Goal: Information Seeking & Learning: Compare options

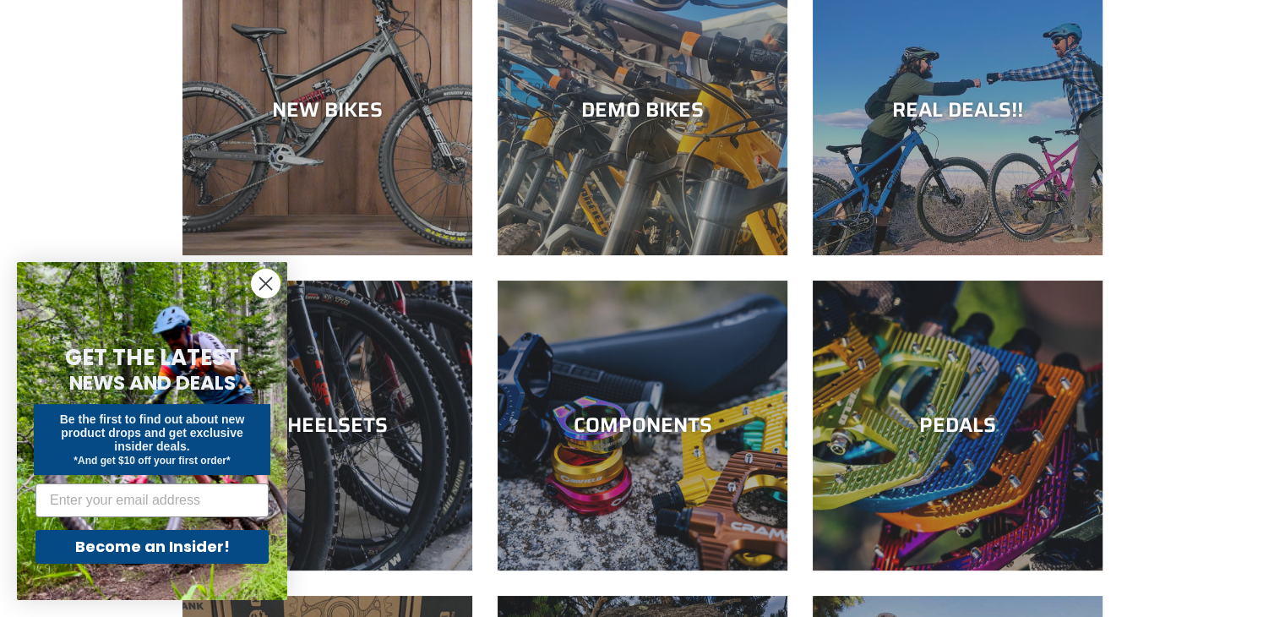
scroll to position [169, 0]
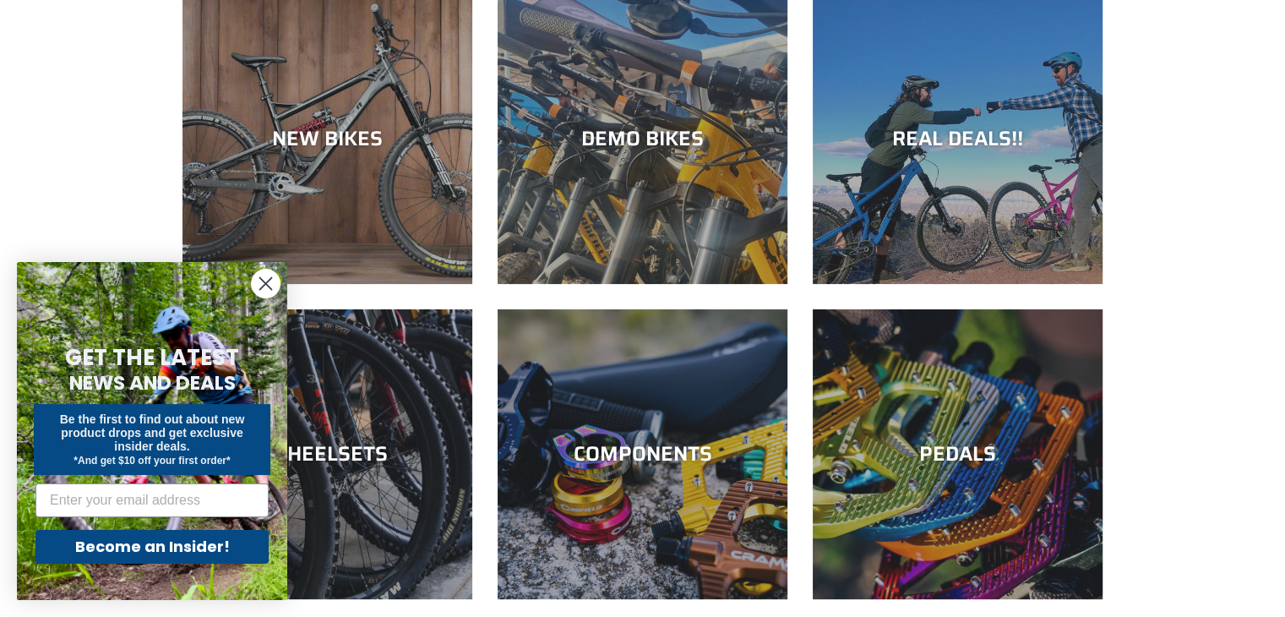
click at [257, 286] on circle "Close dialog" at bounding box center [266, 284] width 28 height 28
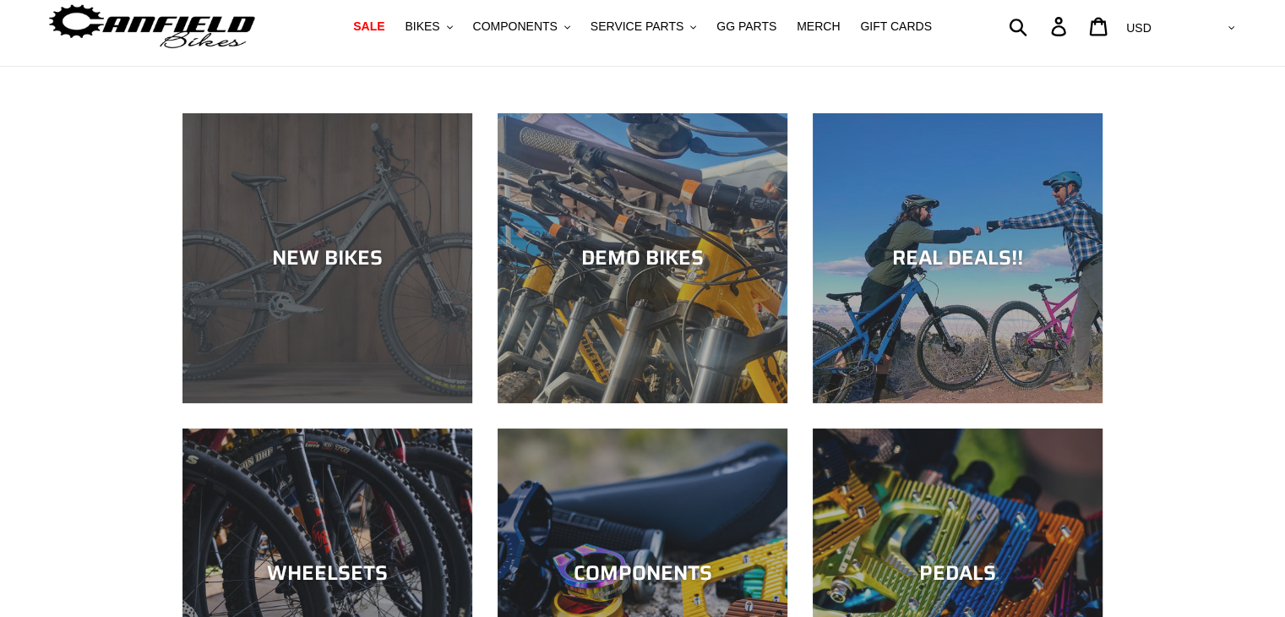
scroll to position [0, 0]
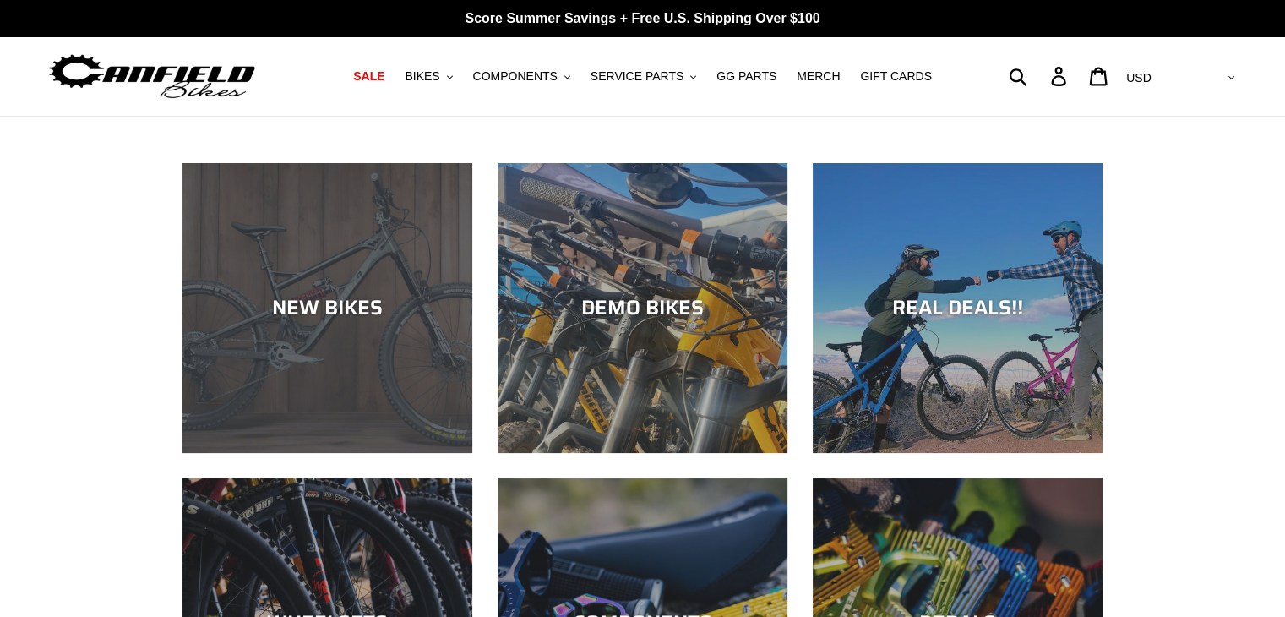
click at [328, 453] on div "NEW BIKES" at bounding box center [328, 453] width 290 height 0
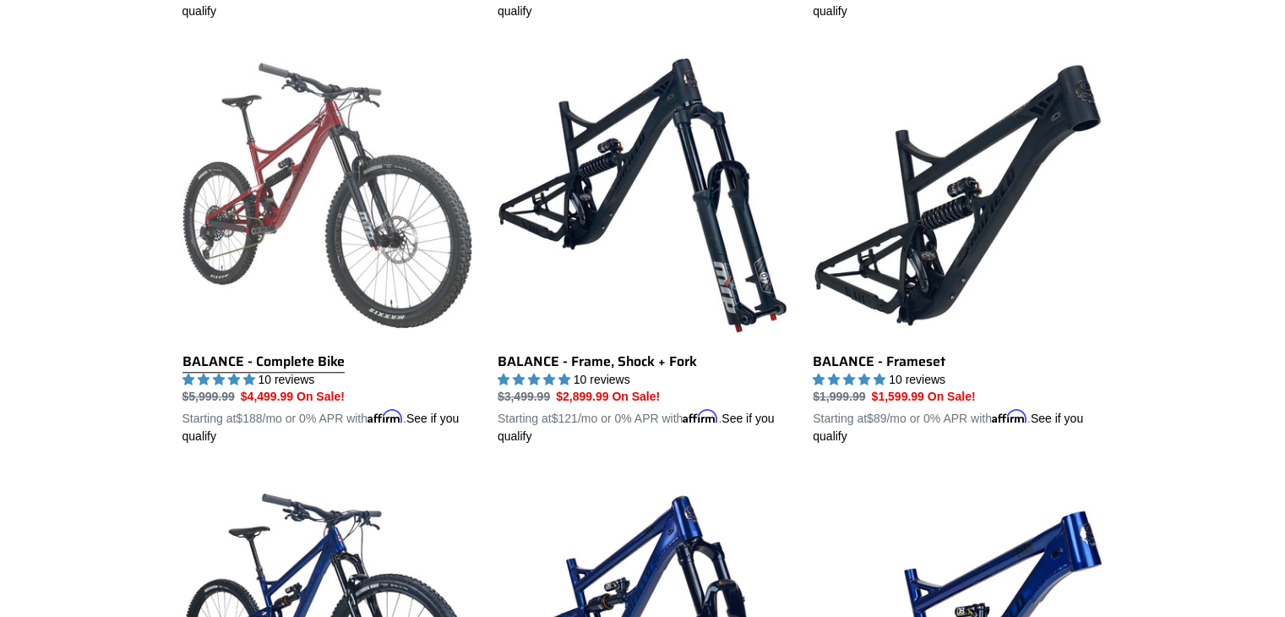
scroll to position [1690, 0]
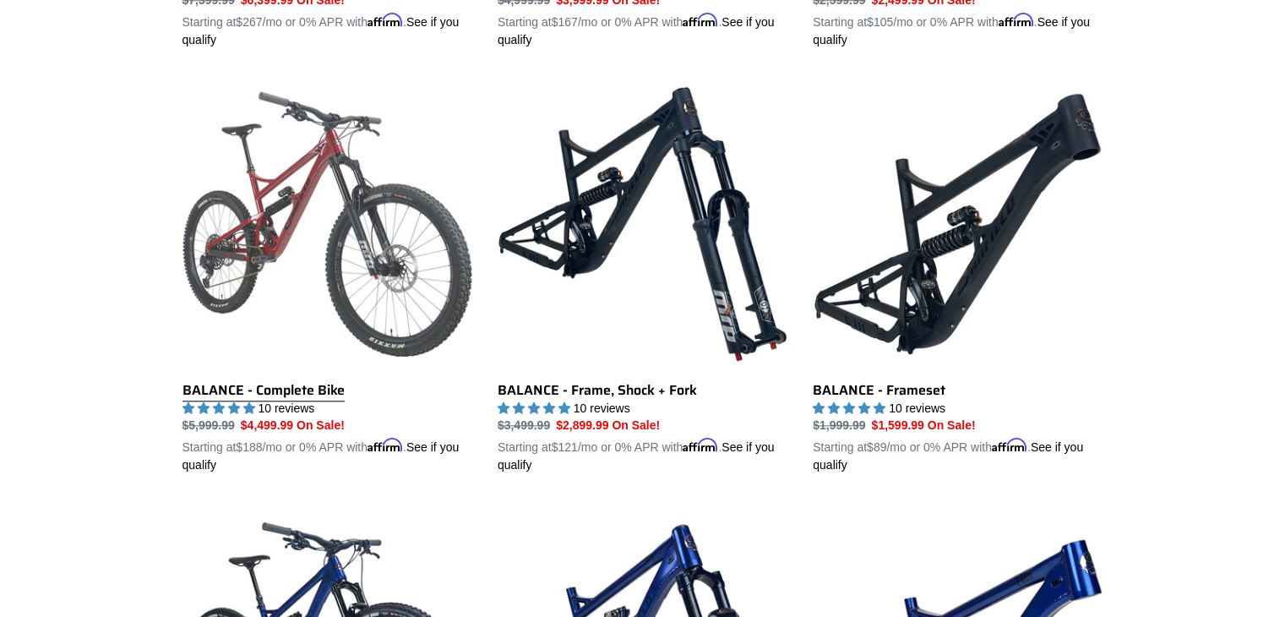
click at [303, 214] on link "BALANCE - Complete Bike" at bounding box center [328, 276] width 290 height 395
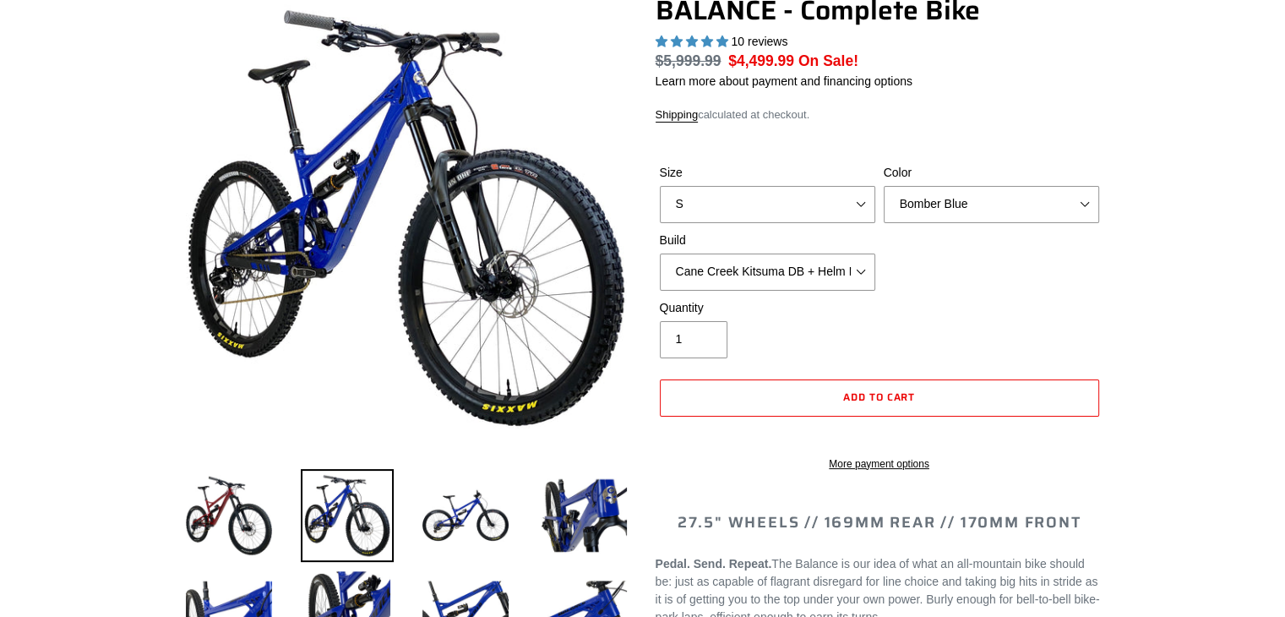
select select "highest-rating"
click at [735, 213] on select "S M L XL" at bounding box center [767, 204] width 215 height 37
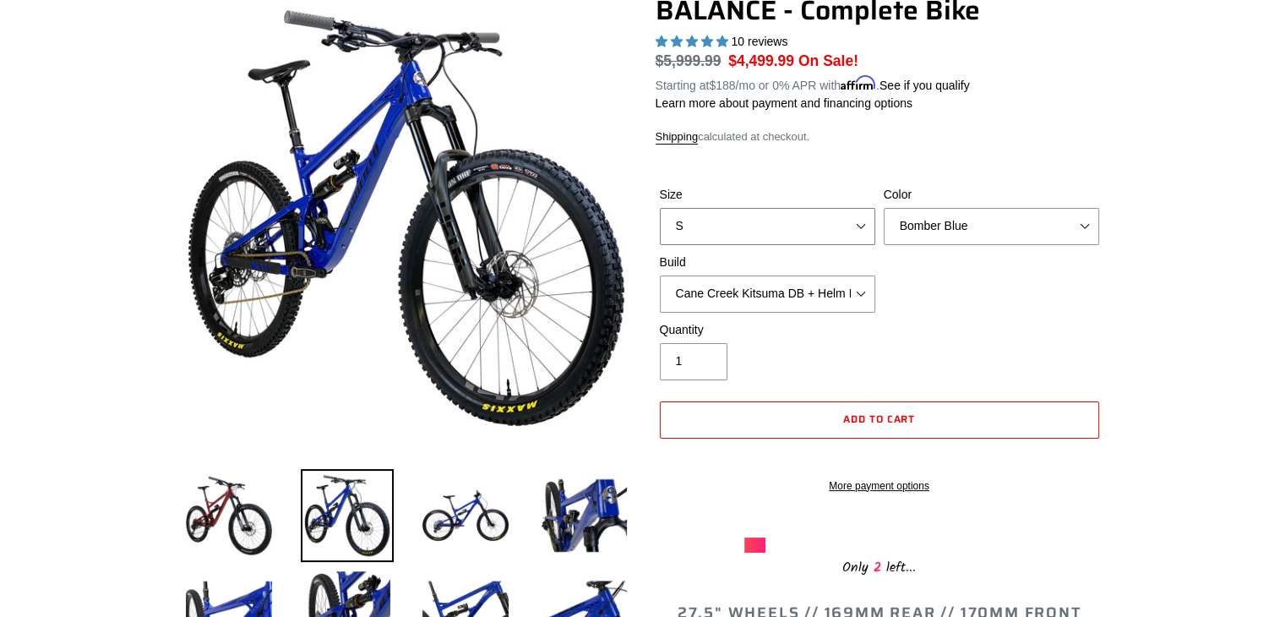
select select "M"
click at [660, 208] on select "S M L XL" at bounding box center [767, 226] width 215 height 37
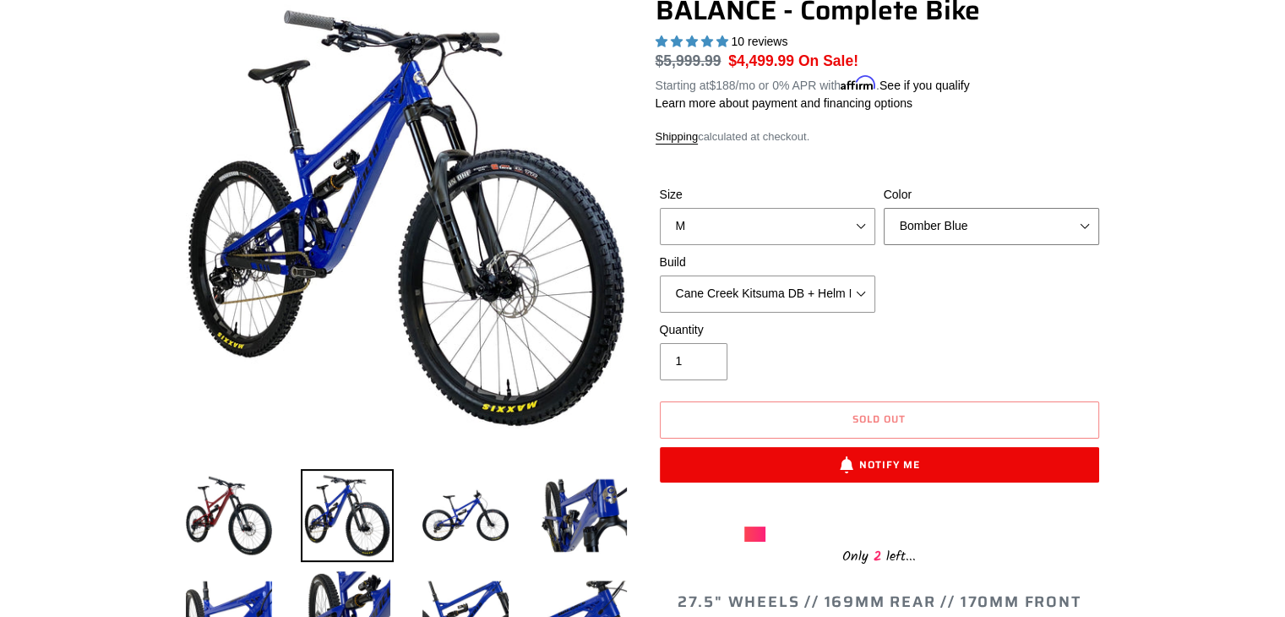
drag, startPoint x: 1011, startPoint y: 229, endPoint x: 989, endPoint y: 242, distance: 24.6
click at [1011, 229] on select "Bomber Blue Goat's Blood Stealth Black" at bounding box center [991, 226] width 215 height 37
click at [884, 208] on select "Bomber Blue Goat's Blood Stealth Black" at bounding box center [991, 226] width 215 height 37
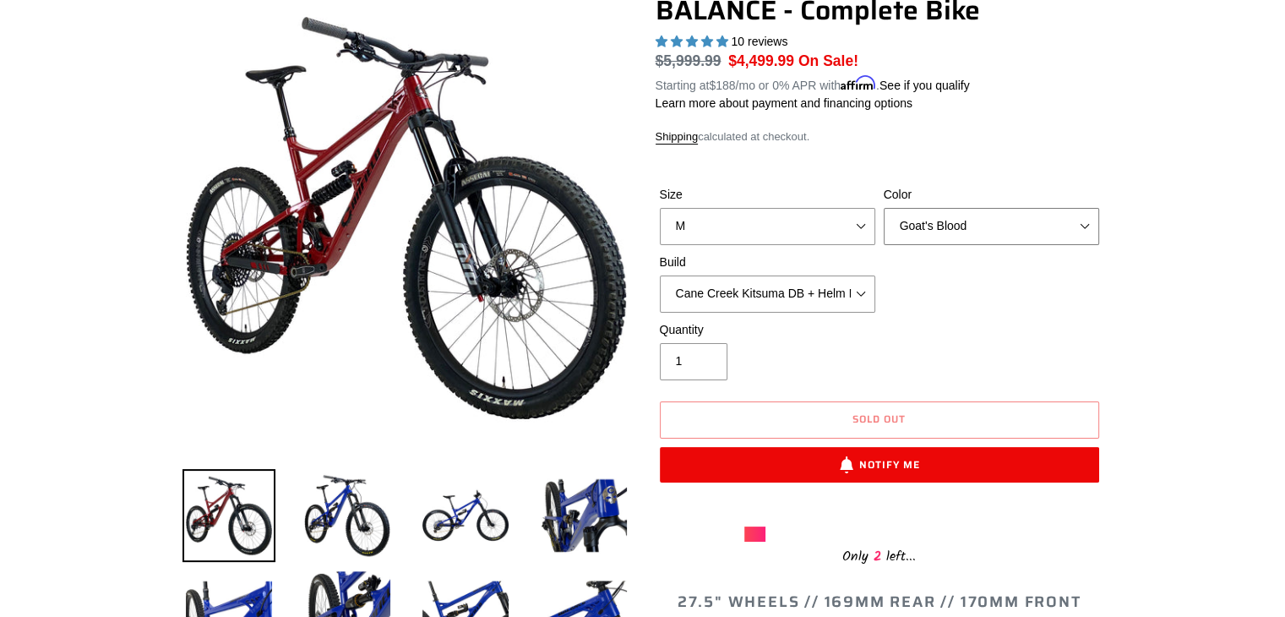
click at [955, 239] on select "Bomber Blue Goat's Blood Stealth Black" at bounding box center [991, 226] width 215 height 37
click at [884, 208] on select "Bomber Blue Goat's Blood Stealth Black" at bounding box center [991, 226] width 215 height 37
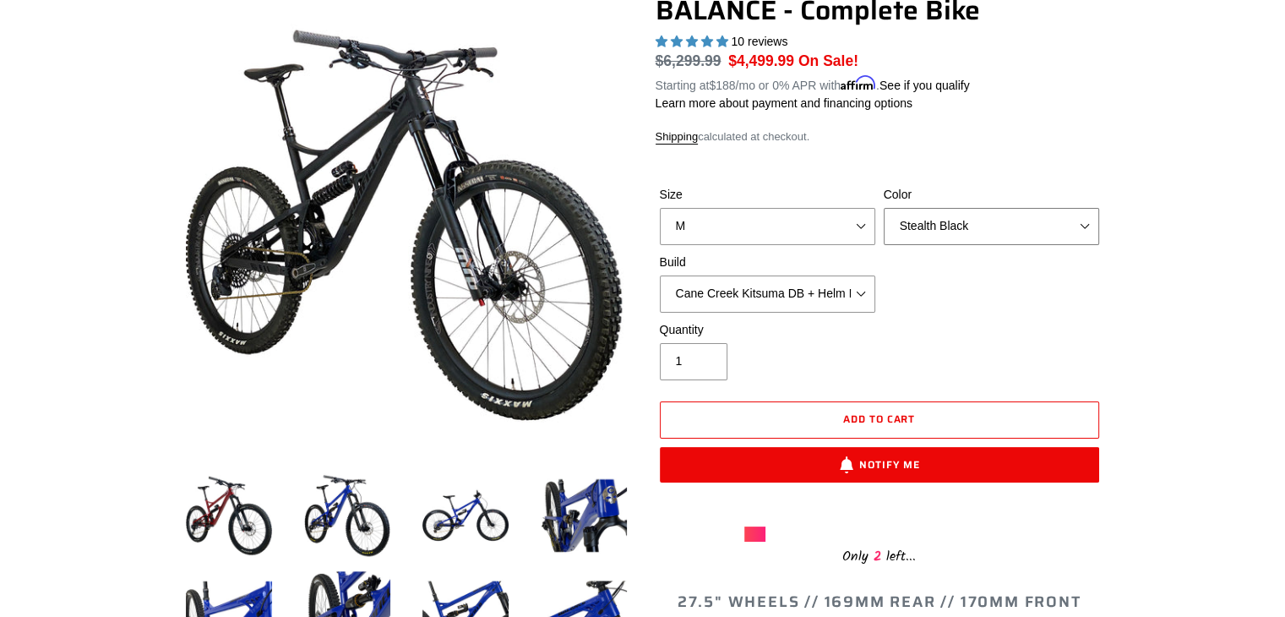
click at [953, 233] on select "Bomber Blue Goat's Blood Stealth Black" at bounding box center [991, 226] width 215 height 37
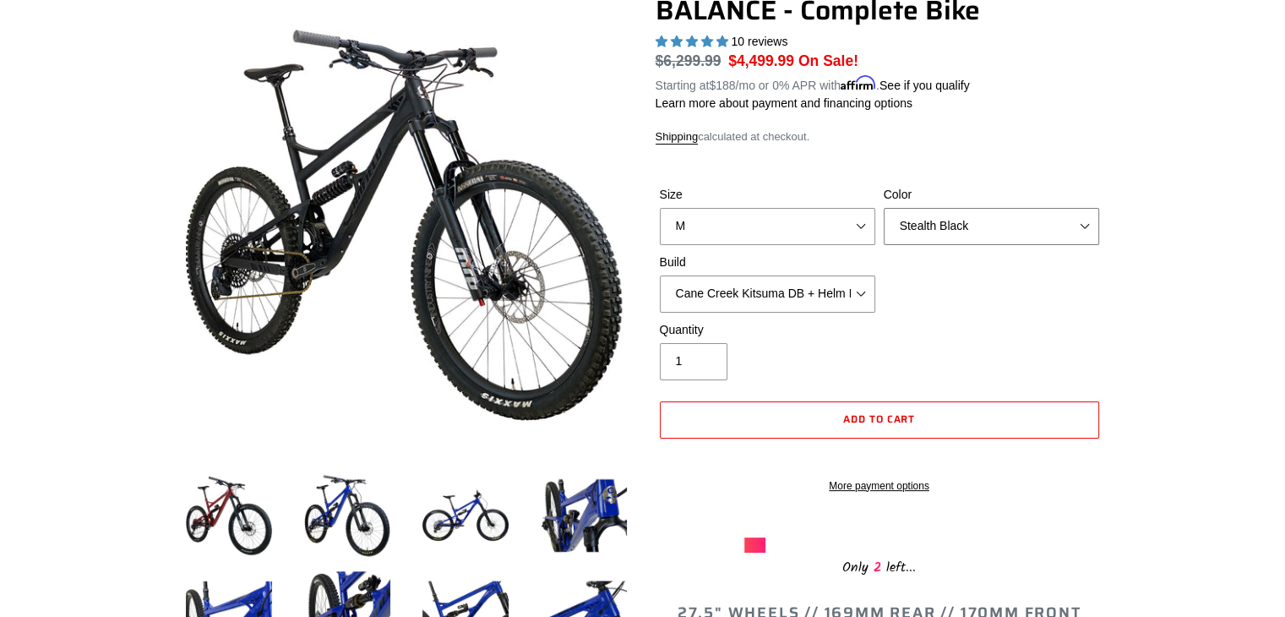
select select "Bomber Blue"
click at [884, 208] on select "Bomber Blue Goat's Blood Stealth Black" at bounding box center [991, 226] width 215 height 37
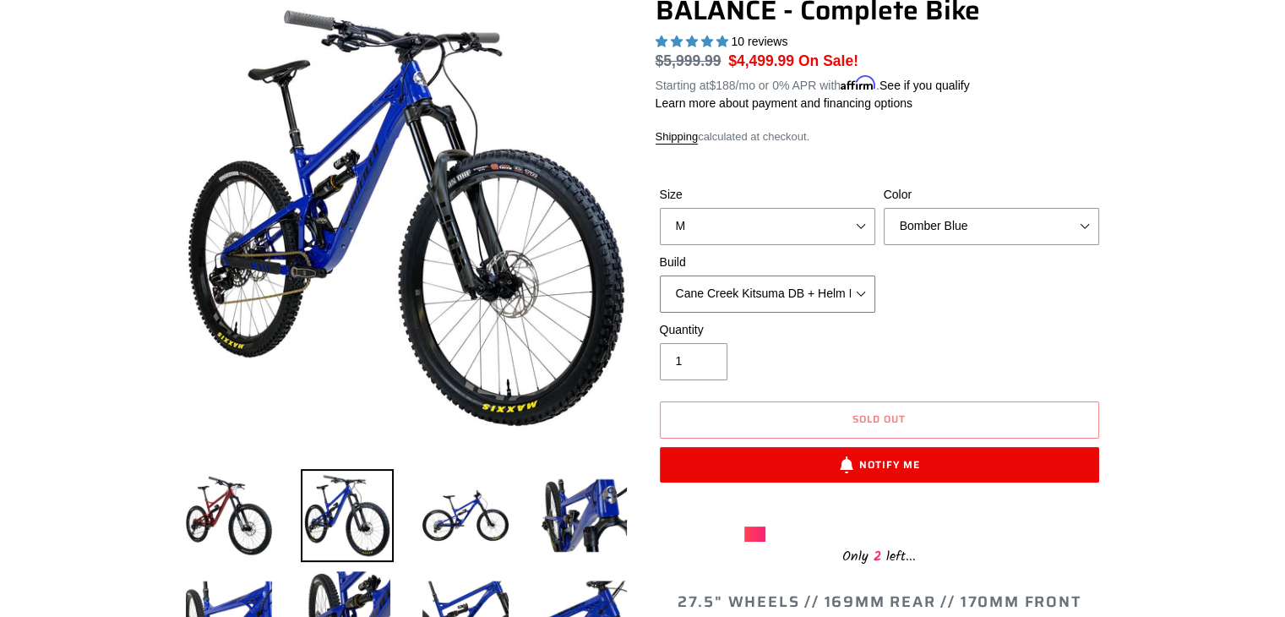
click at [770, 281] on select "Cane Creek Kitsuma DB + Helm MKII + SRAM GX Cane Creek Kitsuma DB + Helm MKII +…" at bounding box center [767, 293] width 215 height 37
click at [1064, 322] on div "Quantity 1" at bounding box center [880, 355] width 448 height 68
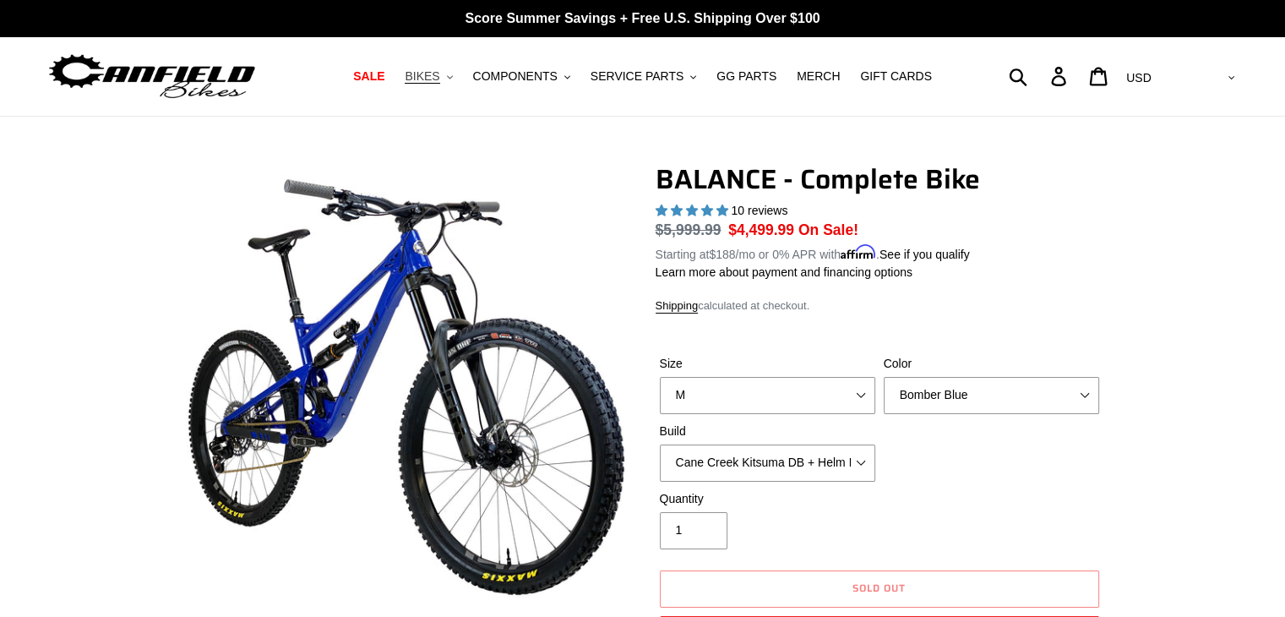
click at [461, 77] on button "BIKES .cls-1{fill:#231f20}" at bounding box center [428, 76] width 64 height 23
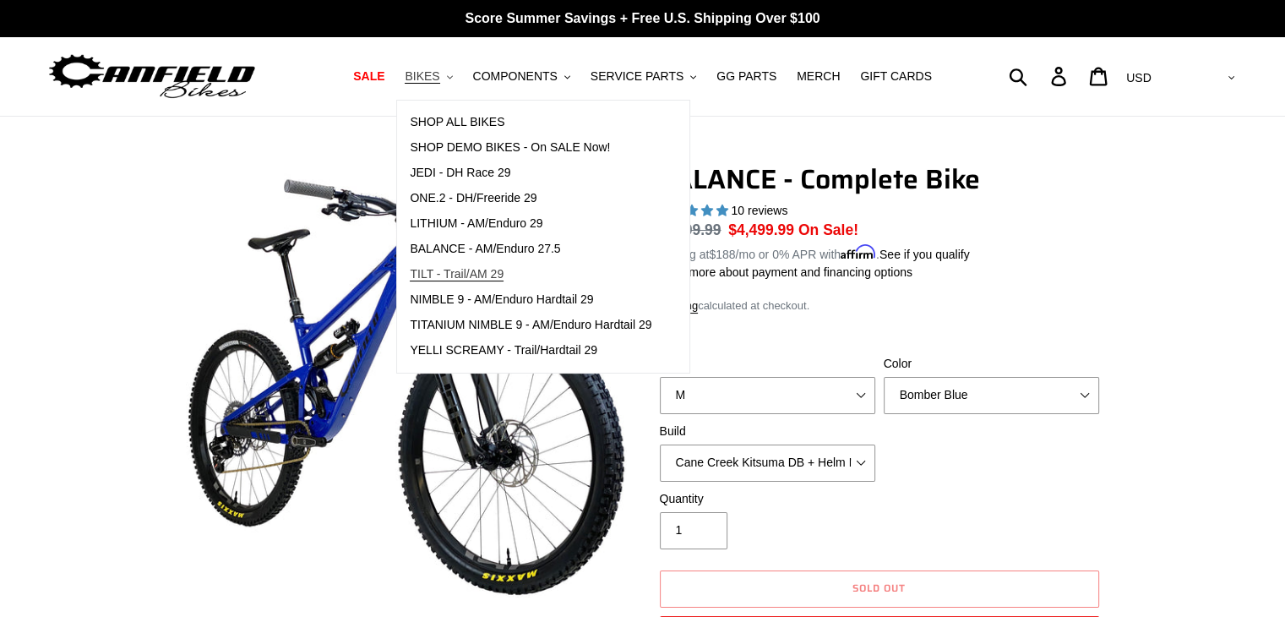
click at [483, 275] on span "TILT - Trail/AM 29" at bounding box center [457, 274] width 94 height 14
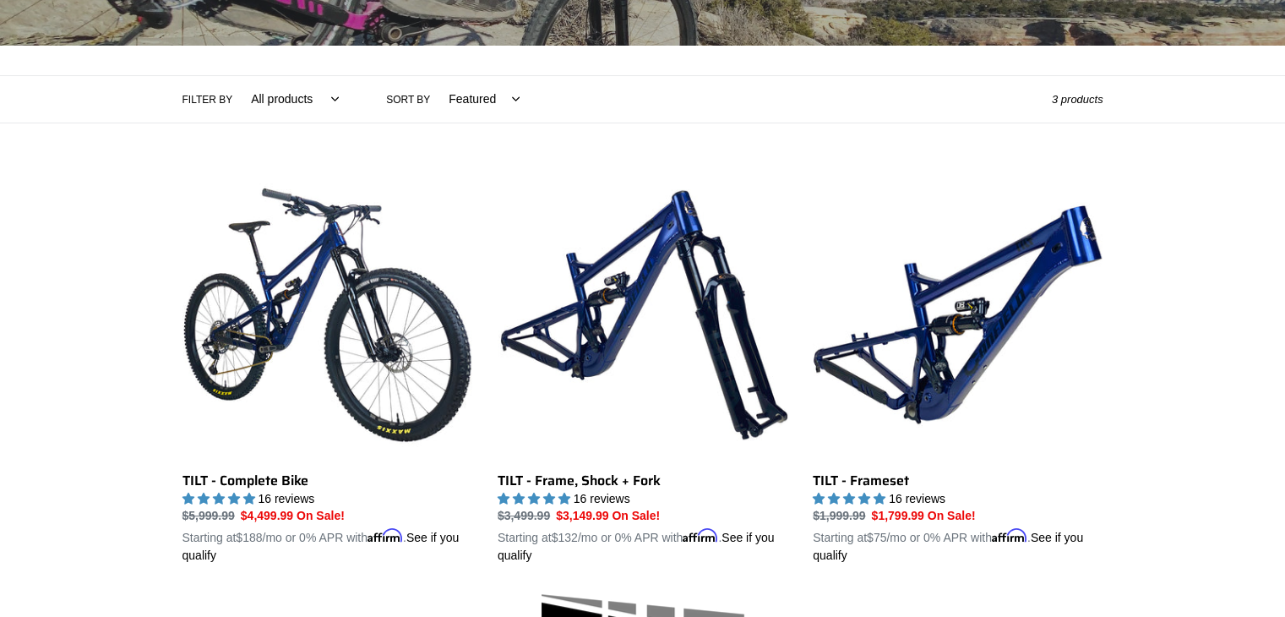
scroll to position [253, 0]
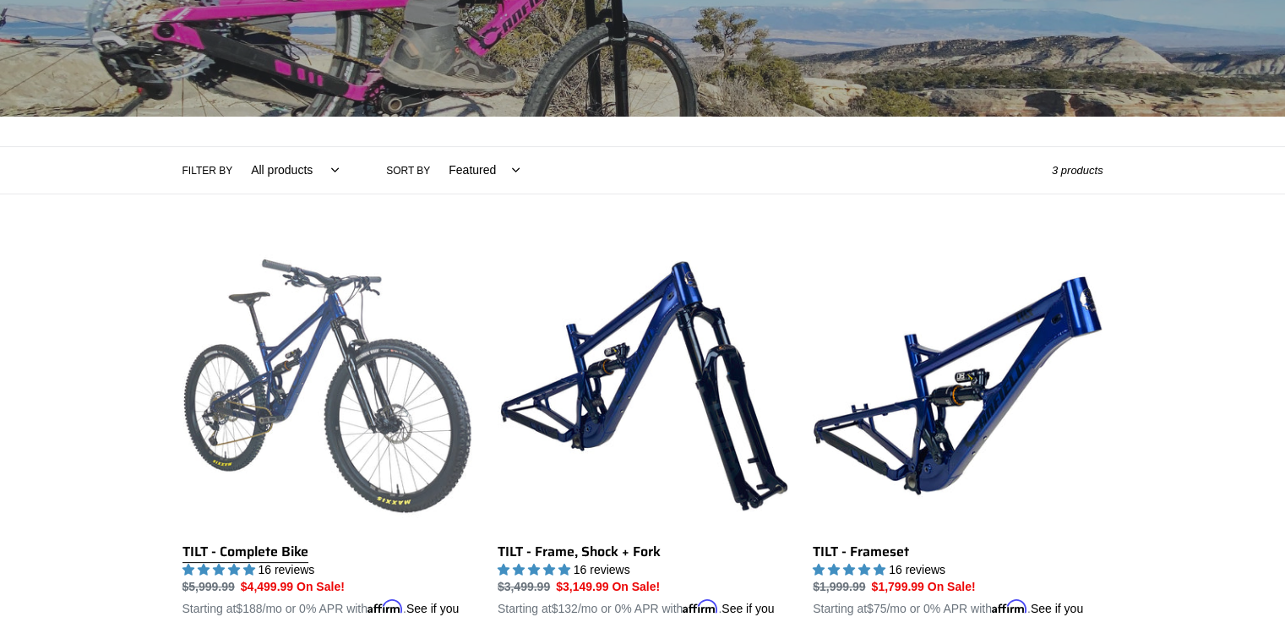
click at [264, 397] on link "TILT - Complete Bike" at bounding box center [328, 438] width 290 height 395
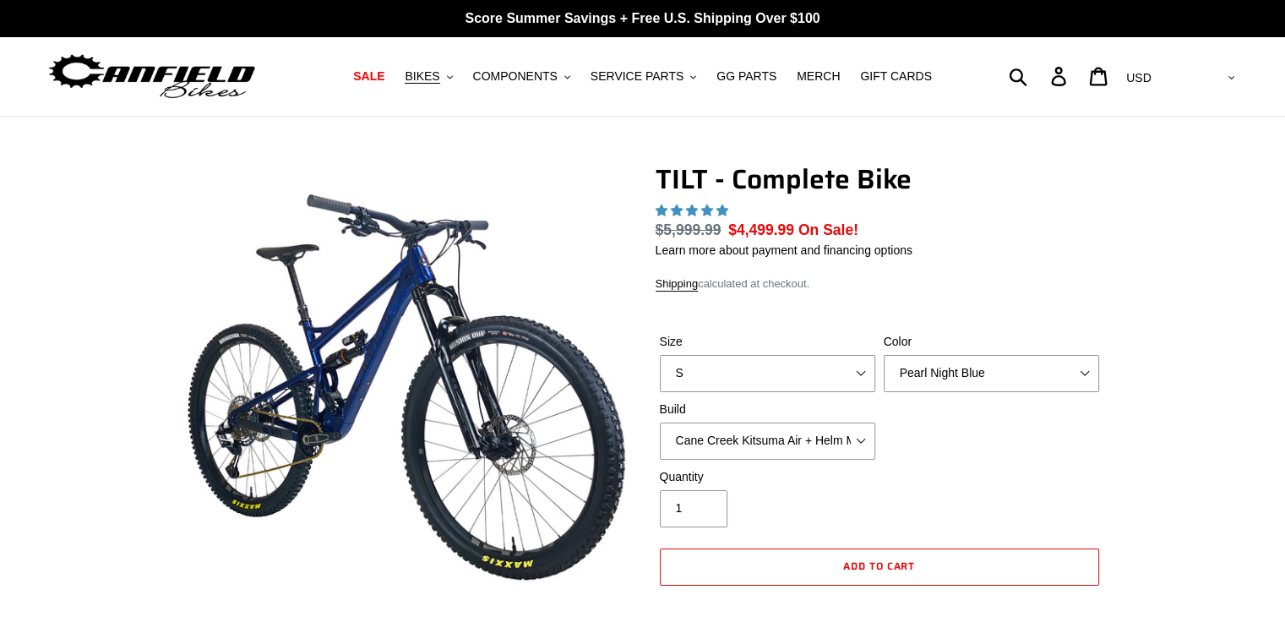
select select "highest-rating"
click at [927, 351] on form "Size S M L Color Pearl Night Blue Stealth Silver Raw Build Cane Creek Kitsuma A…" at bounding box center [880, 482] width 448 height 352
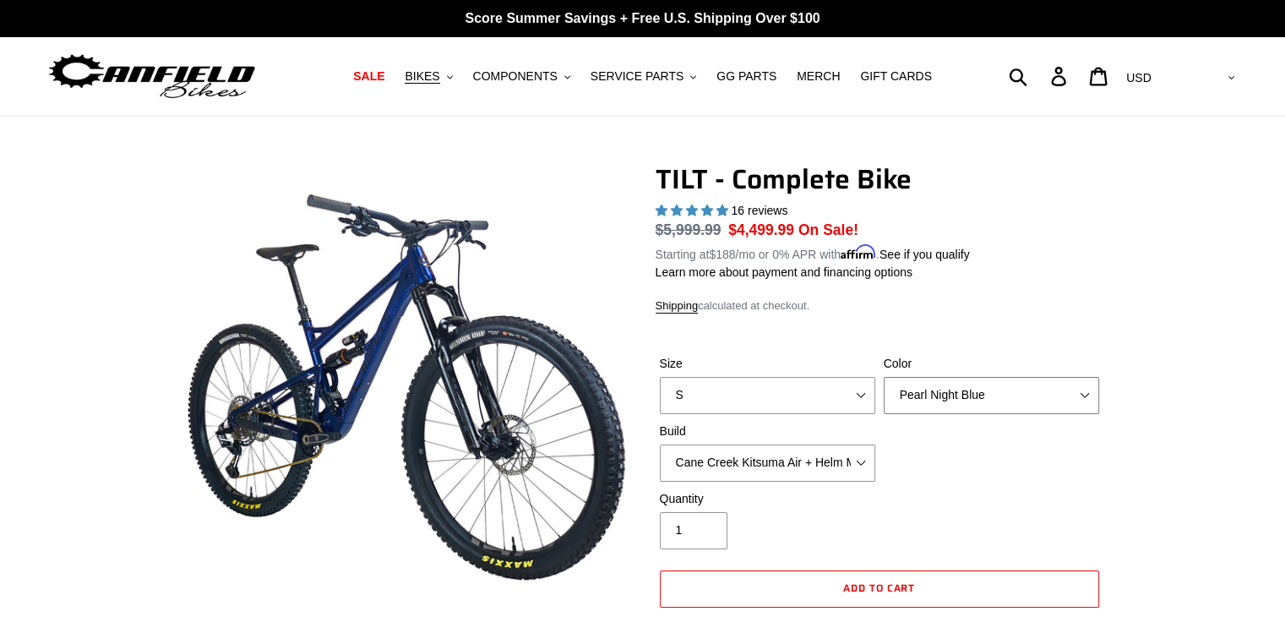
click at [930, 383] on select "Pearl Night Blue Stealth Silver Raw" at bounding box center [991, 395] width 215 height 37
click at [884, 377] on select "Pearl Night Blue Stealth Silver Raw" at bounding box center [991, 395] width 215 height 37
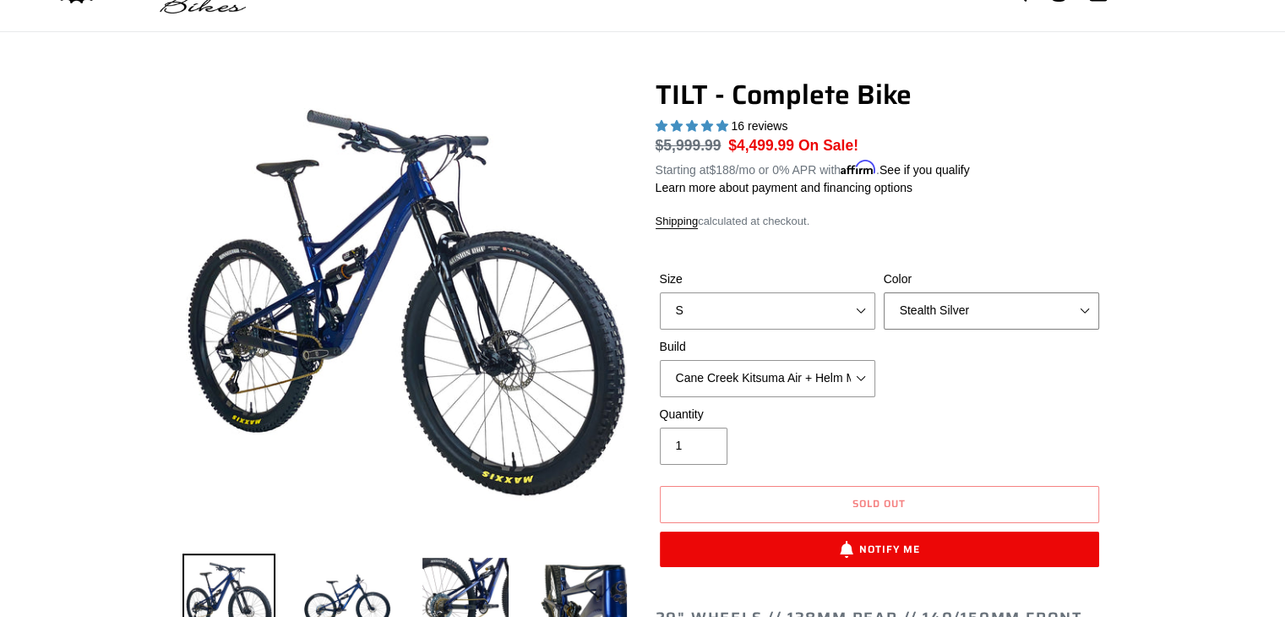
click at [941, 319] on select "Pearl Night Blue Stealth Silver Raw" at bounding box center [991, 310] width 215 height 37
select select "Raw"
click at [884, 292] on select "Pearl Night Blue Stealth Silver Raw" at bounding box center [991, 310] width 215 height 37
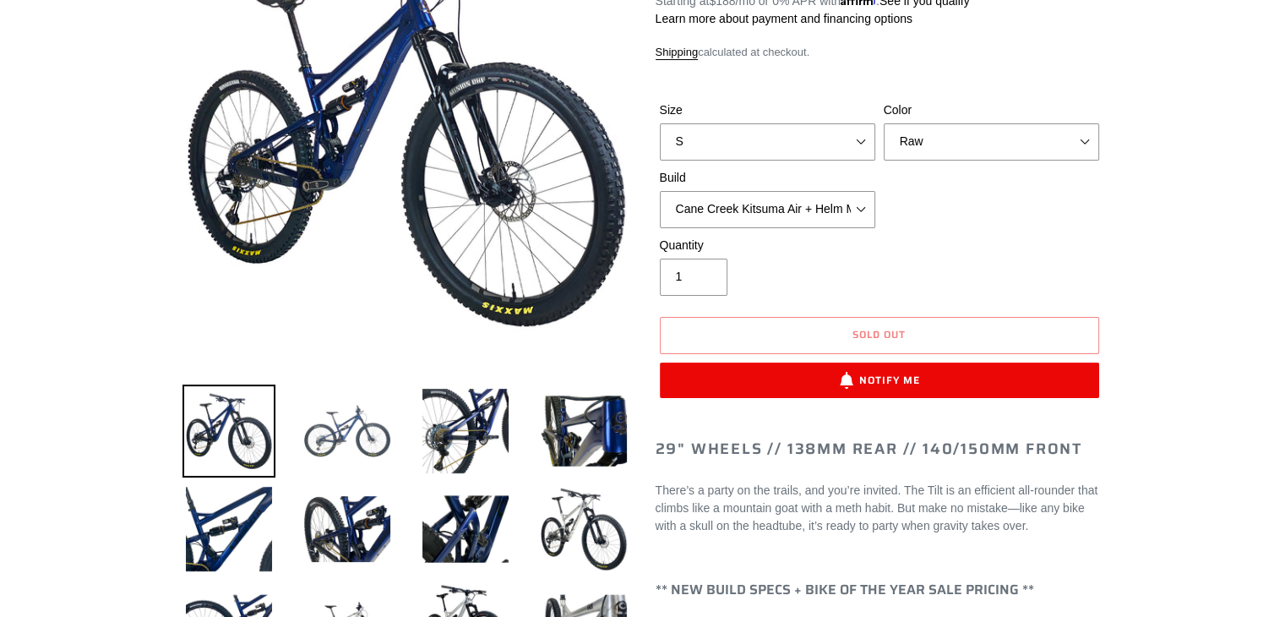
click at [330, 442] on img at bounding box center [347, 430] width 93 height 93
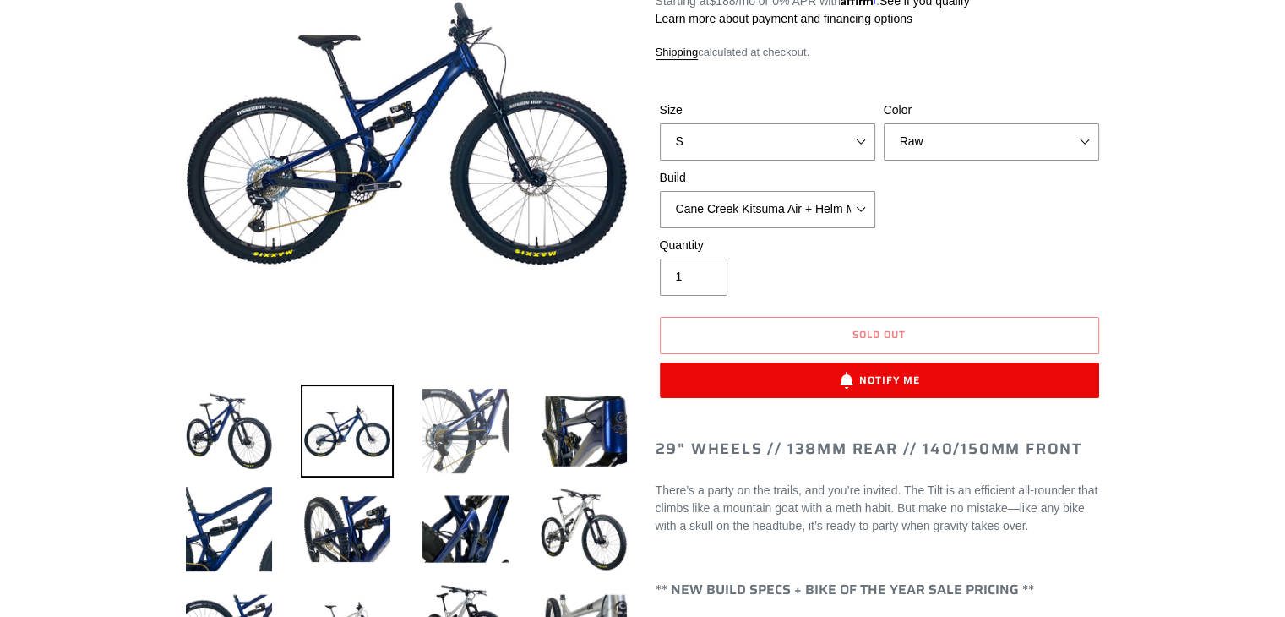
click at [468, 425] on img at bounding box center [465, 430] width 93 height 93
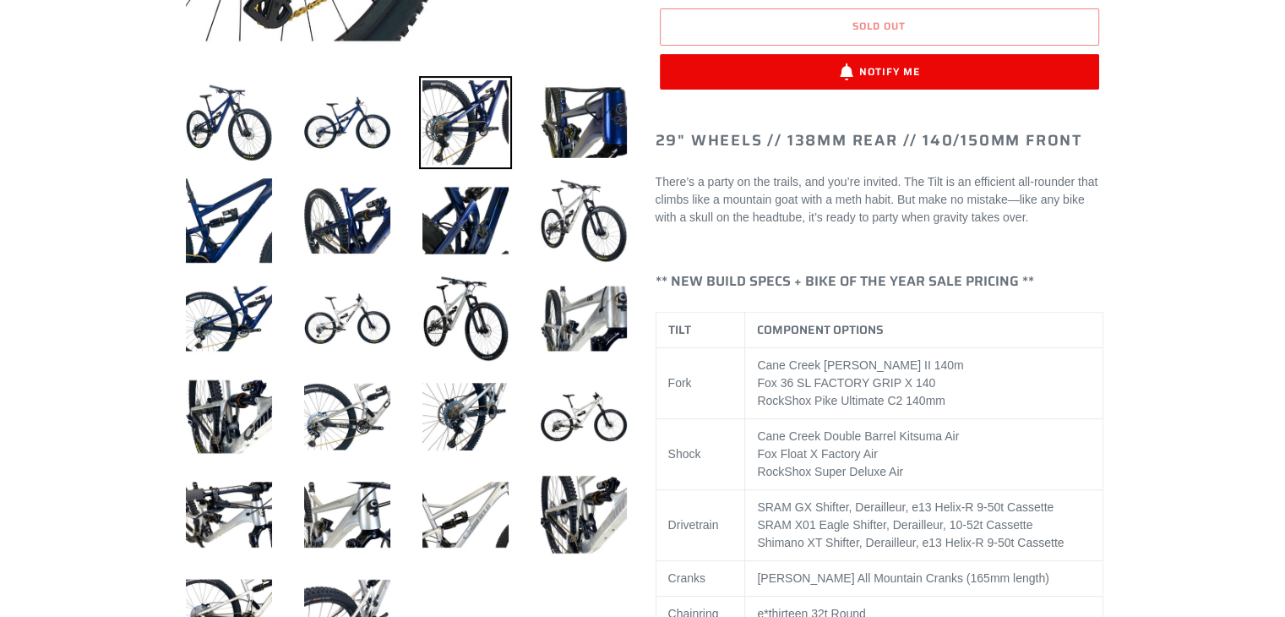
scroll to position [591, 0]
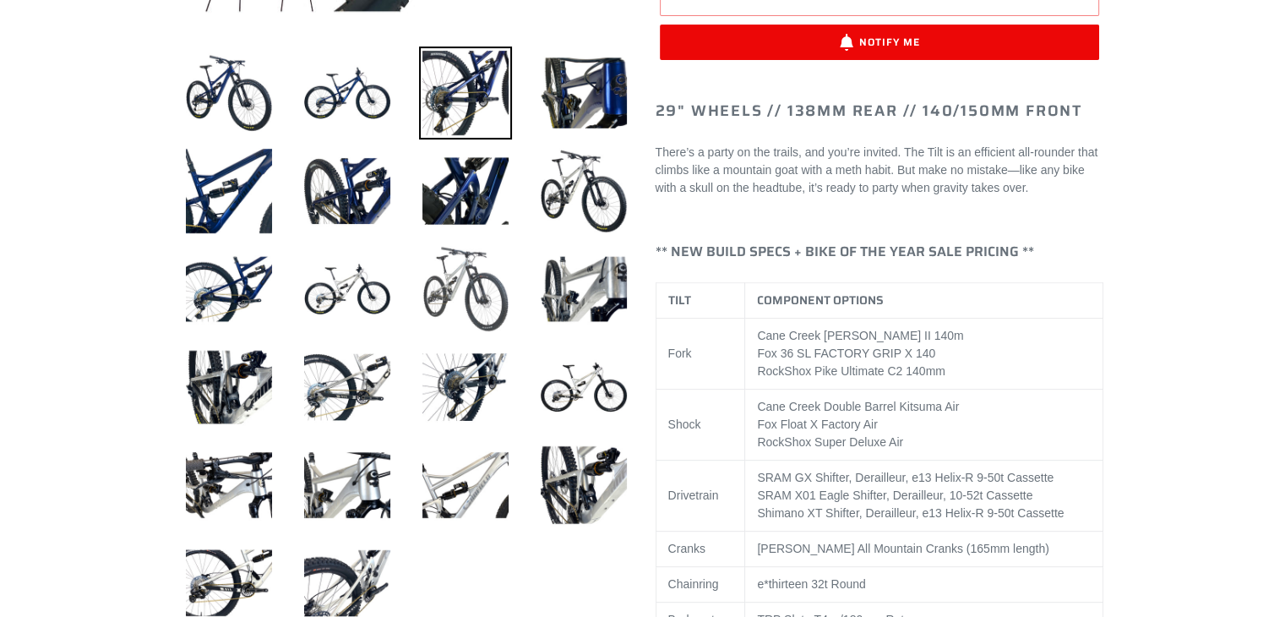
click at [450, 280] on img at bounding box center [465, 289] width 93 height 93
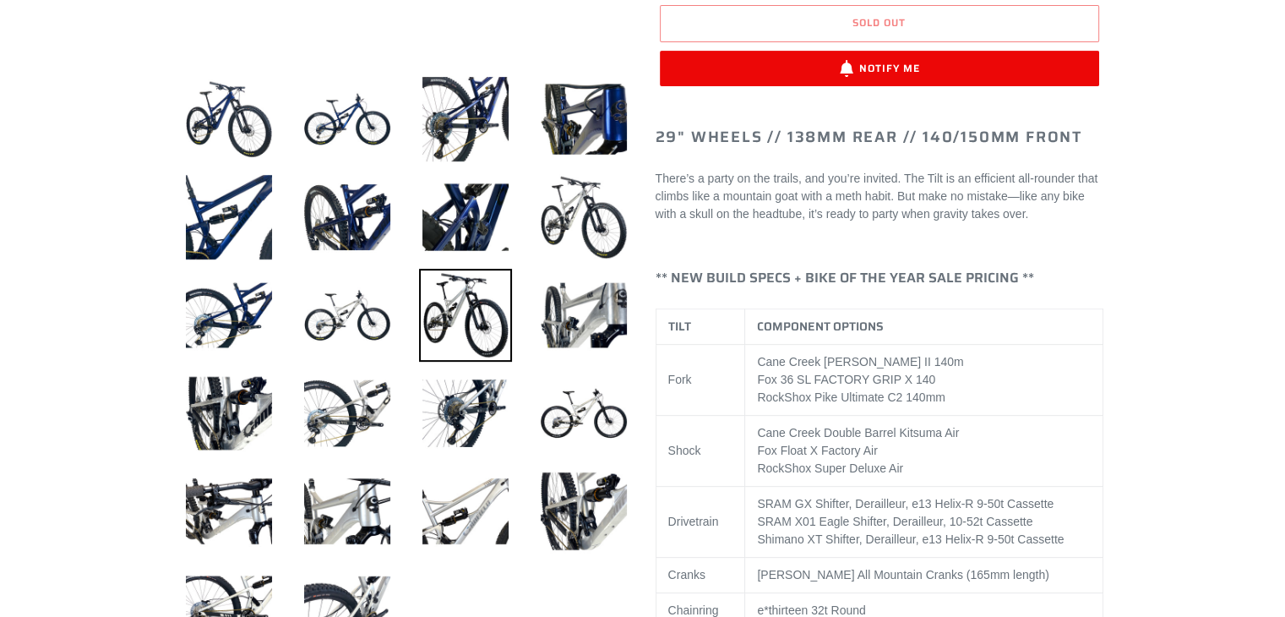
scroll to position [760, 0]
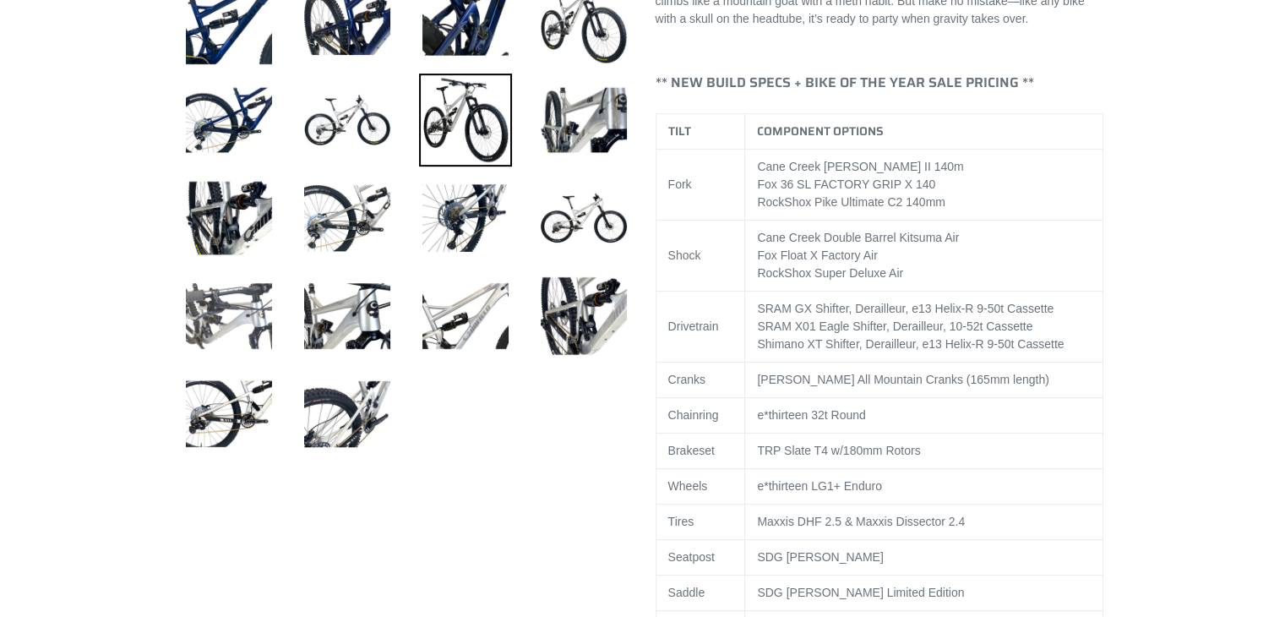
click at [240, 322] on img at bounding box center [229, 316] width 93 height 93
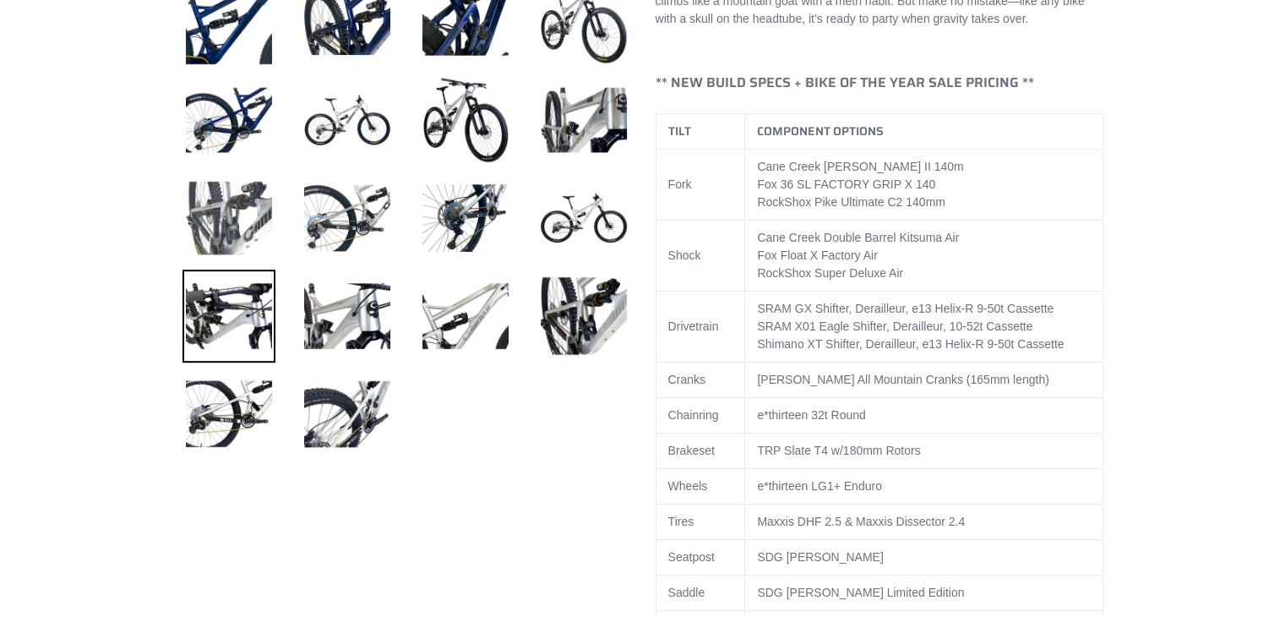
click at [264, 228] on img at bounding box center [229, 218] width 93 height 93
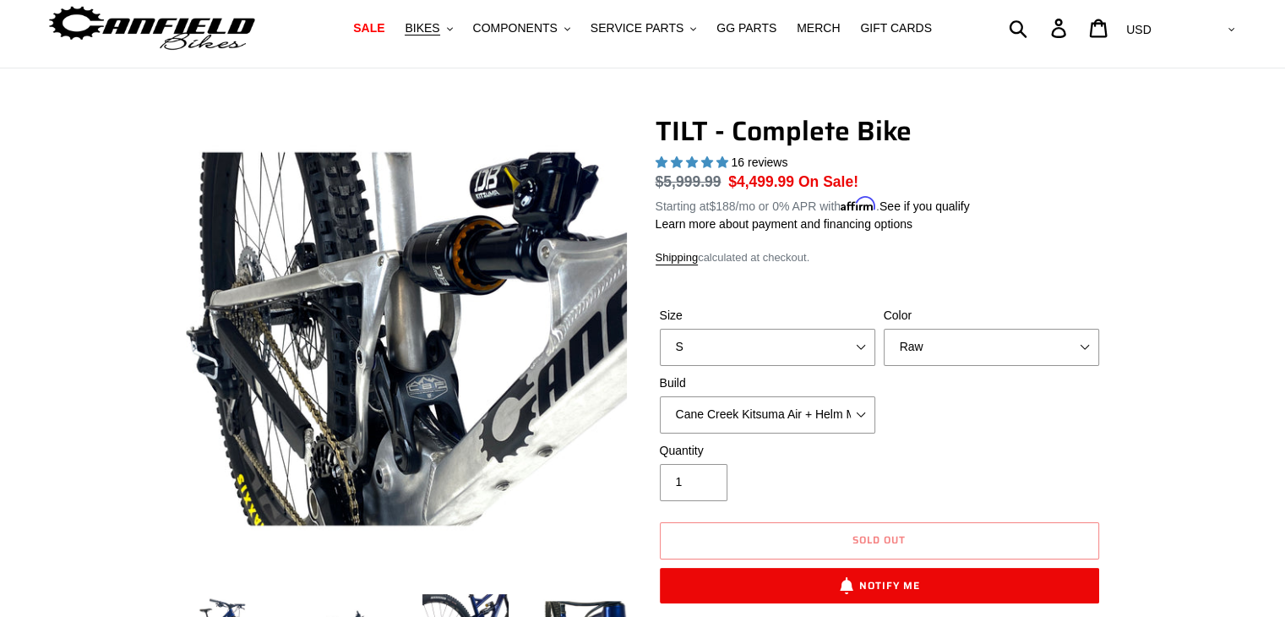
scroll to position [84, 0]
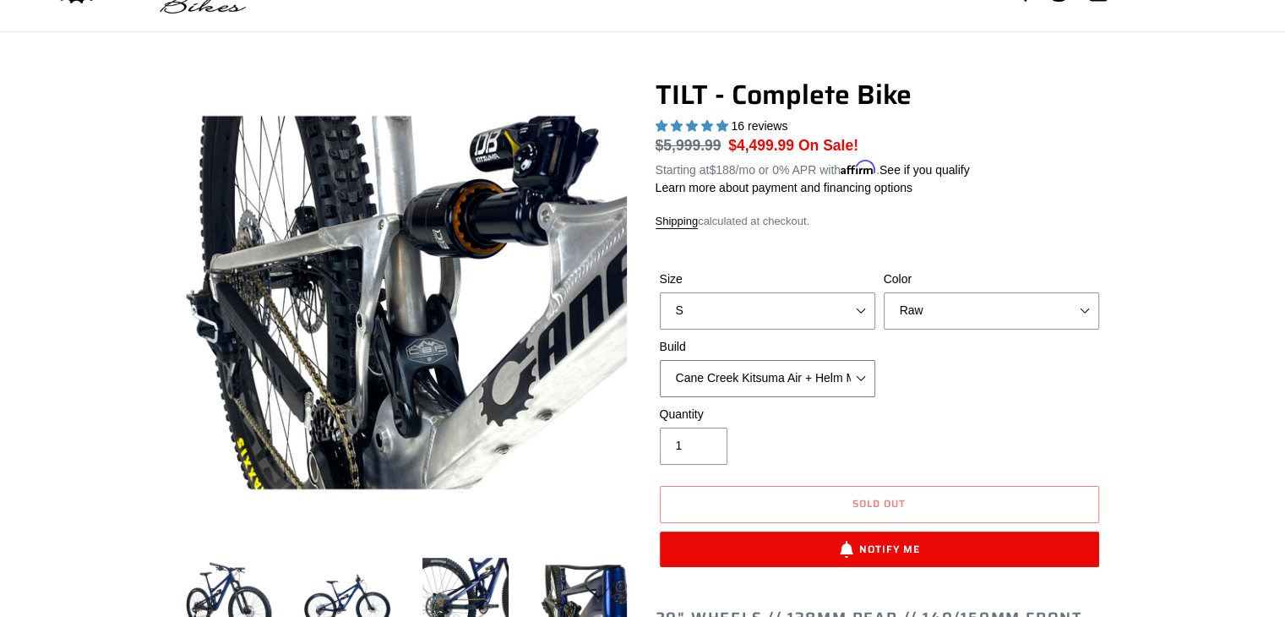
click at [819, 368] on select "Cane Creek Kitsuma Air + Helm MKII 140 + SRAM GX Cane Creek Kitsuma Air + Helm …" at bounding box center [767, 378] width 215 height 37
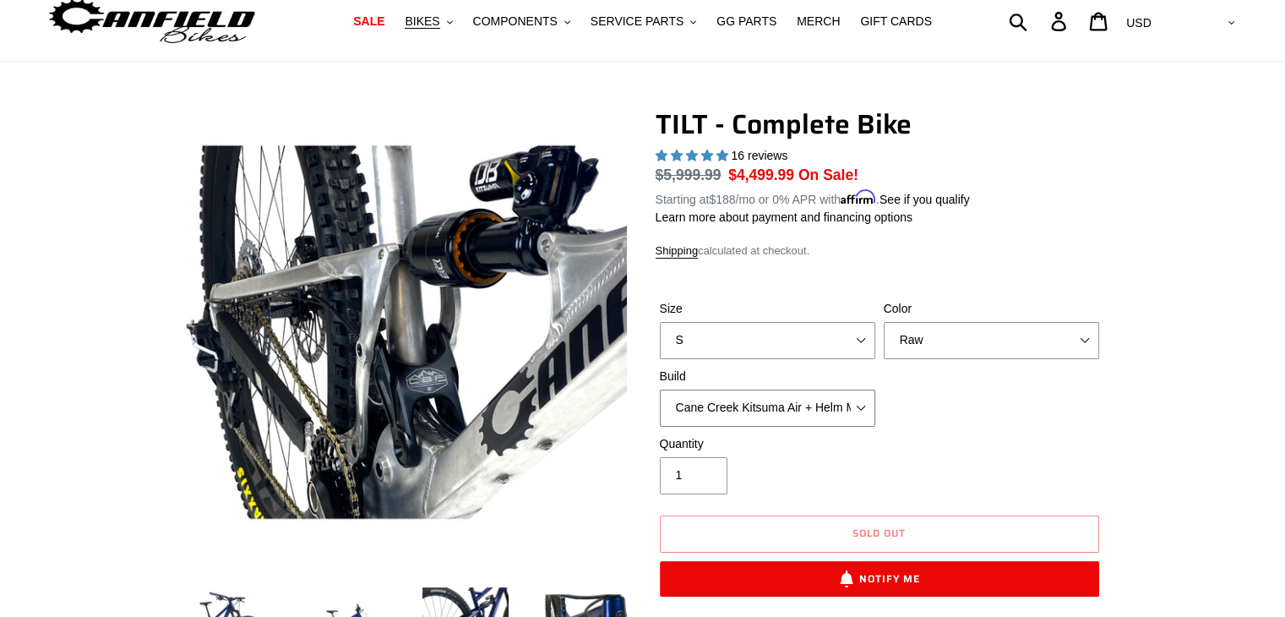
scroll to position [169, 0]
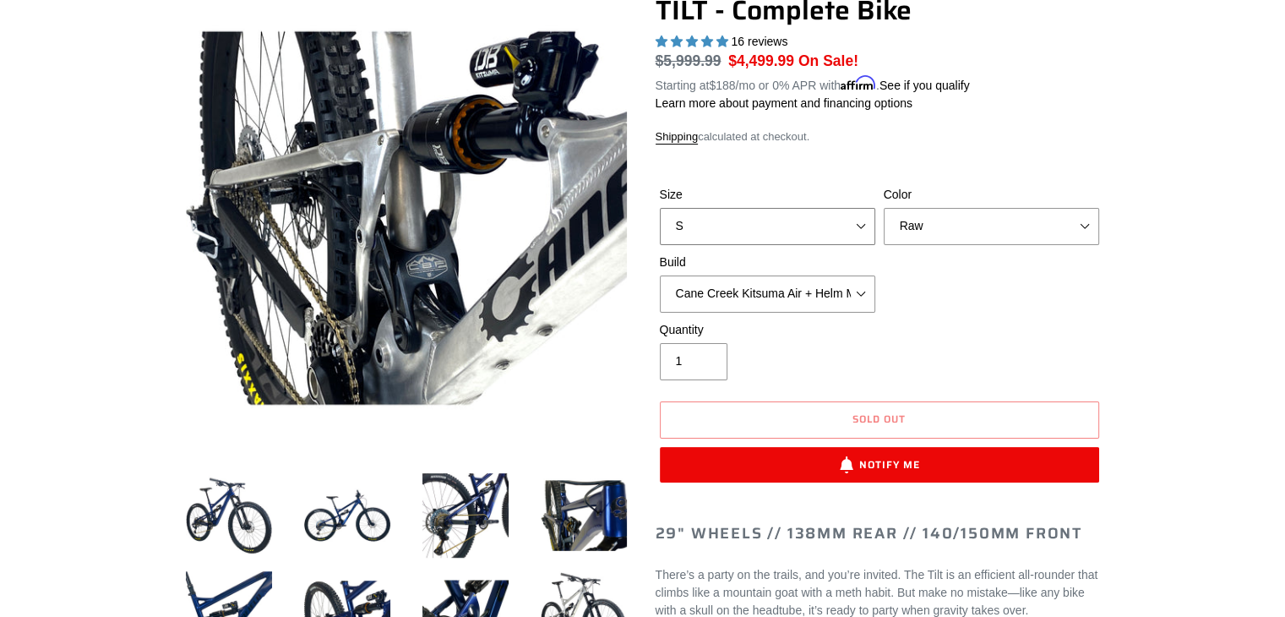
click at [798, 238] on select "S M L" at bounding box center [767, 226] width 215 height 37
select select "M"
click at [660, 208] on select "S M L" at bounding box center [767, 226] width 215 height 37
click at [972, 237] on select "Pearl Night Blue Stealth Silver Raw" at bounding box center [991, 226] width 215 height 37
select select "Stealth Silver"
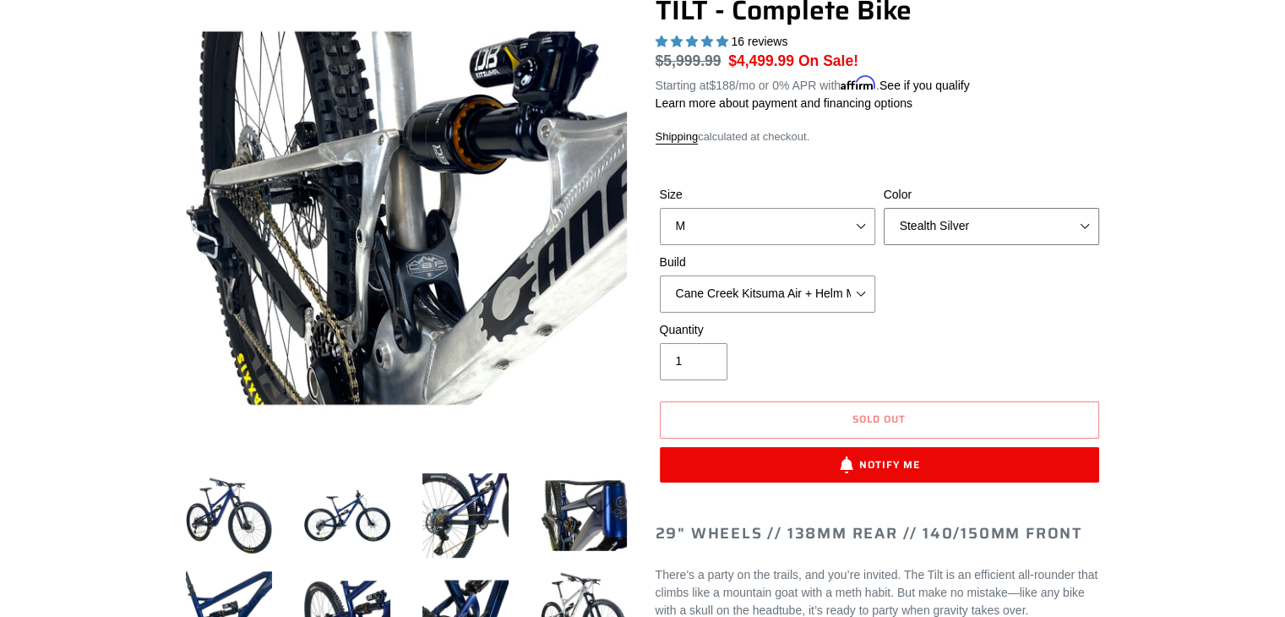
click at [884, 208] on select "Pearl Night Blue Stealth Silver Raw" at bounding box center [991, 226] width 215 height 37
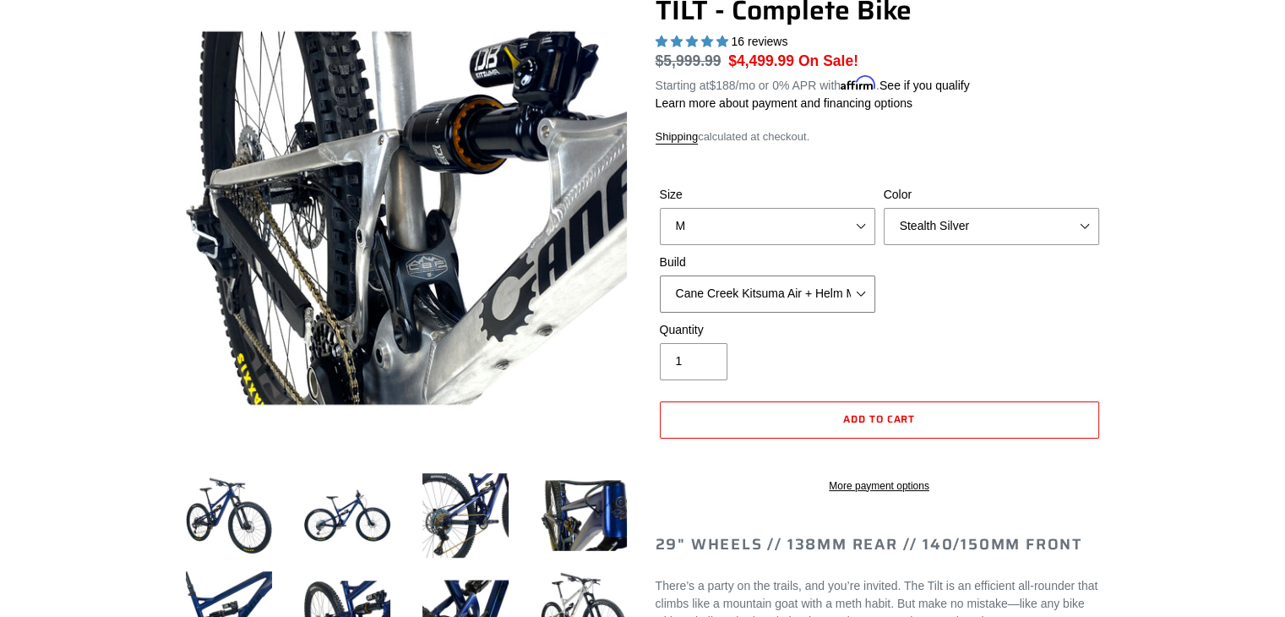
click at [755, 292] on select "Cane Creek Kitsuma Air + Helm MKII 140 + SRAM GX Cane Creek Kitsuma Air + Helm …" at bounding box center [767, 293] width 215 height 37
click at [660, 275] on select "Cane Creek Kitsuma Air + Helm MKII 140 + SRAM GX Cane Creek Kitsuma Air + Helm …" at bounding box center [767, 293] width 215 height 37
click at [767, 302] on select "Cane Creek Kitsuma Air + Helm MKII 140 + SRAM GX Cane Creek Kitsuma Air + Helm …" at bounding box center [767, 293] width 215 height 37
click at [660, 275] on select "Cane Creek Kitsuma Air + Helm MKII 140 + SRAM GX Cane Creek Kitsuma Air + Helm …" at bounding box center [767, 293] width 215 height 37
click at [788, 317] on div "Size S M L Color Pearl Night Blue Stealth Silver Raw Build Cane Creek Kitsuma A…" at bounding box center [880, 253] width 448 height 135
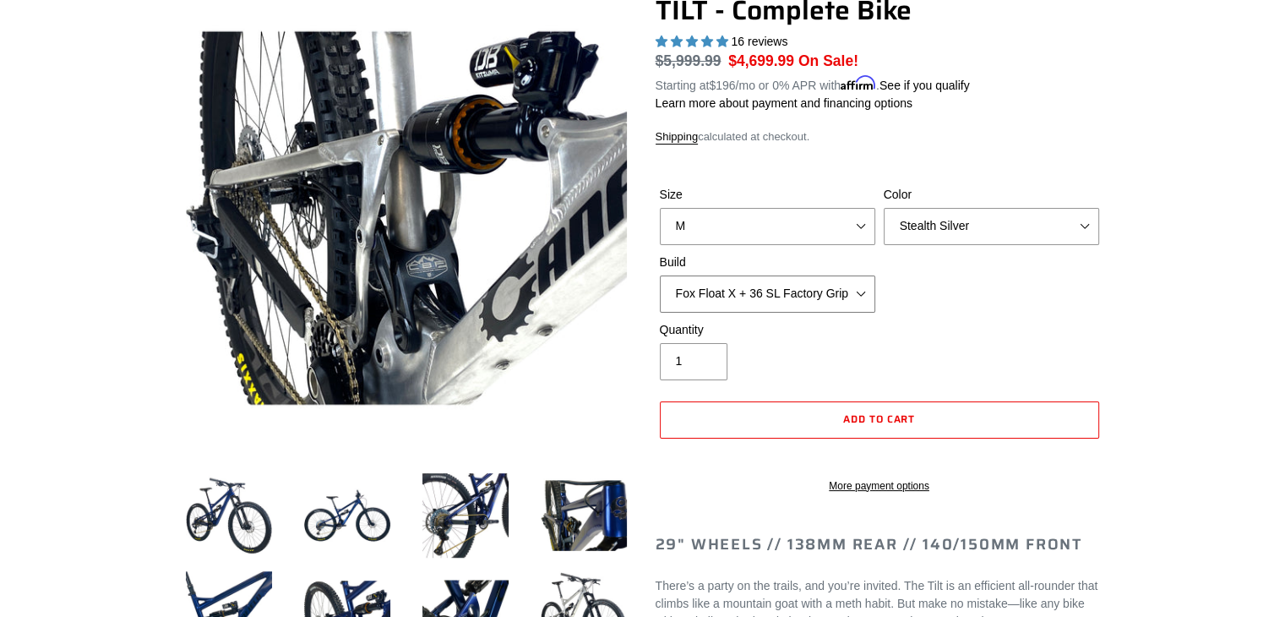
click at [788, 294] on select "Cane Creek Kitsuma Air + Helm MKII 140 + SRAM GX Cane Creek Kitsuma Air + Helm …" at bounding box center [767, 293] width 215 height 37
click at [660, 275] on select "Cane Creek Kitsuma Air + Helm MKII 140 + SRAM GX Cane Creek Kitsuma Air + Helm …" at bounding box center [767, 293] width 215 height 37
click at [797, 271] on div "Build Cane Creek Kitsuma Air + Helm MKII 140 + SRAM GX Cane Creek Kitsuma Air +…" at bounding box center [768, 282] width 224 height 59
click at [795, 285] on select "Cane Creek Kitsuma Air + Helm MKII 140 + SRAM GX Cane Creek Kitsuma Air + Helm …" at bounding box center [767, 293] width 215 height 37
click at [660, 275] on select "Cane Creek Kitsuma Air + Helm MKII 140 + SRAM GX Cane Creek Kitsuma Air + Helm …" at bounding box center [767, 293] width 215 height 37
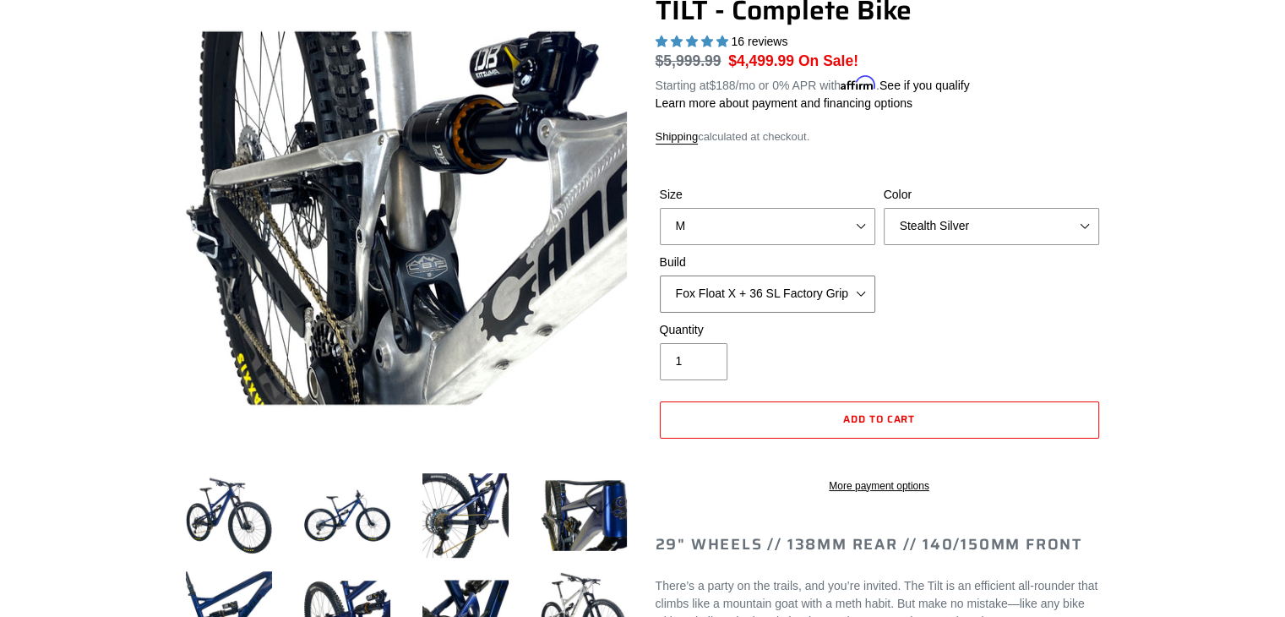
click at [818, 297] on select "Cane Creek Kitsuma Air + Helm MKII 140 + SRAM GX Cane Creek Kitsuma Air + Helm …" at bounding box center [767, 293] width 215 height 37
click at [660, 275] on select "Cane Creek Kitsuma Air + Helm MKII 140 + SRAM GX Cane Creek Kitsuma Air + Helm …" at bounding box center [767, 293] width 215 height 37
click at [803, 310] on select "Cane Creek Kitsuma Air + Helm MKII 140 + SRAM GX Cane Creek Kitsuma Air + Helm …" at bounding box center [767, 293] width 215 height 37
click at [660, 275] on select "Cane Creek Kitsuma Air + Helm MKII 140 + SRAM GX Cane Creek Kitsuma Air + Helm …" at bounding box center [767, 293] width 215 height 37
click at [824, 295] on select "Cane Creek Kitsuma Air + Helm MKII 140 + SRAM GX Cane Creek Kitsuma Air + Helm …" at bounding box center [767, 293] width 215 height 37
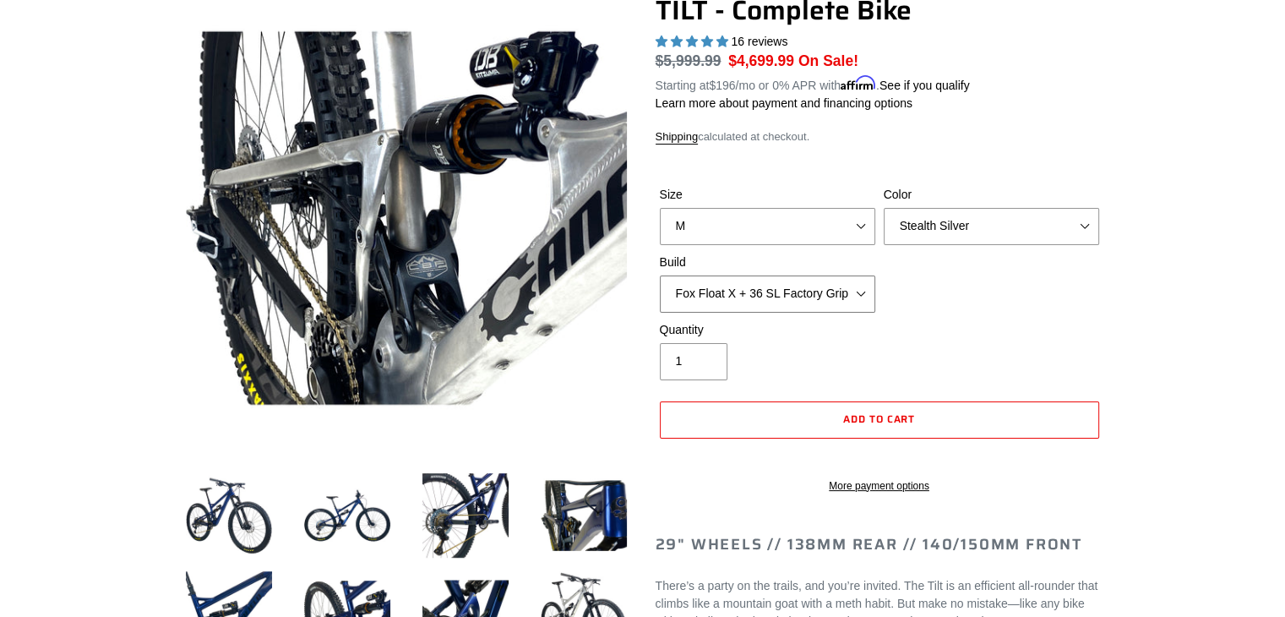
click at [660, 275] on select "Cane Creek Kitsuma Air + Helm MKII 140 + SRAM GX Cane Creek Kitsuma Air + Helm …" at bounding box center [767, 293] width 215 height 37
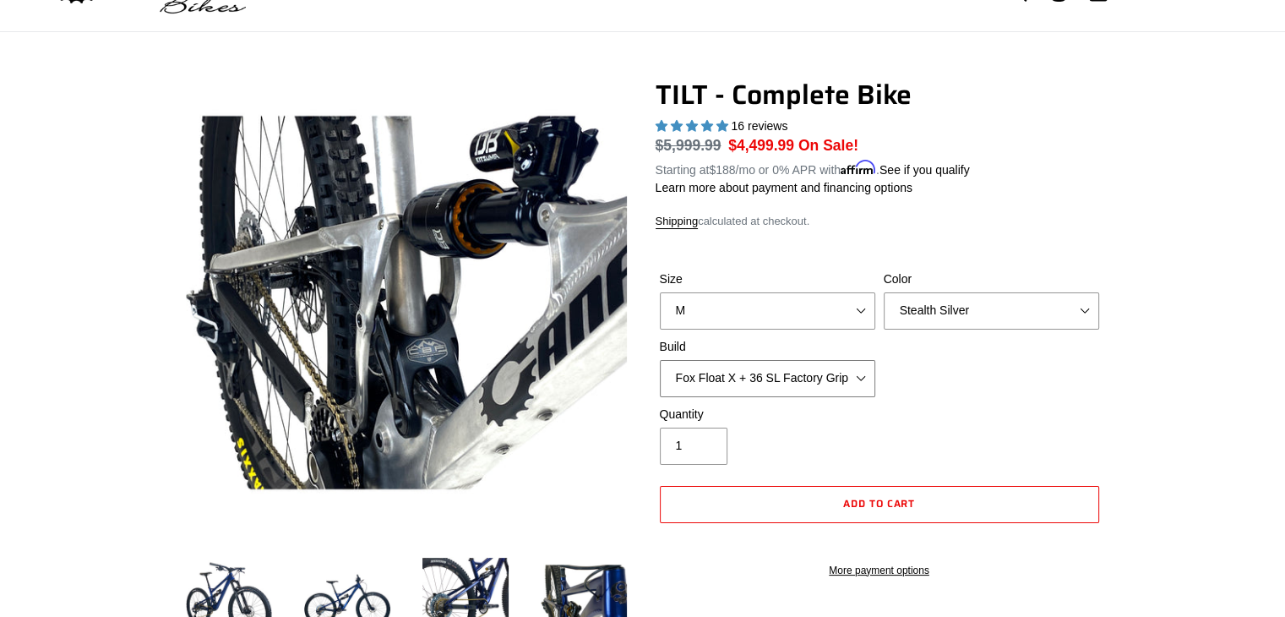
click at [803, 390] on select "Cane Creek Kitsuma Air + Helm MKII 140 + SRAM GX Cane Creek Kitsuma Air + Helm …" at bounding box center [767, 378] width 215 height 37
click at [660, 360] on select "Cane Creek Kitsuma Air + Helm MKII 140 + SRAM GX Cane Creek Kitsuma Air + Helm …" at bounding box center [767, 378] width 215 height 37
click at [771, 392] on select "Cane Creek Kitsuma Air + Helm MKII 140 + SRAM GX Cane Creek Kitsuma Air + Helm …" at bounding box center [767, 378] width 215 height 37
click at [660, 360] on select "Cane Creek Kitsuma Air + Helm MKII 140 + SRAM GX Cane Creek Kitsuma Air + Helm …" at bounding box center [767, 378] width 215 height 37
click at [798, 398] on div "Size S M L Color Pearl Night Blue Stealth Silver Raw Build Cane Creek Kitsuma A…" at bounding box center [880, 337] width 448 height 135
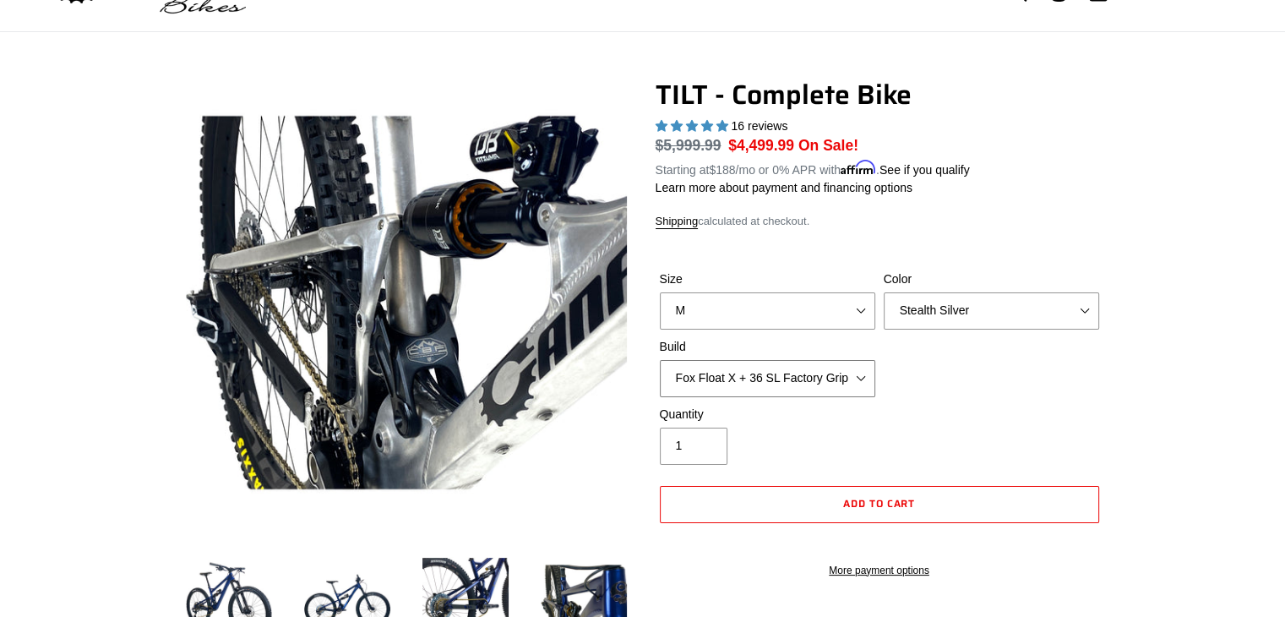
click at [802, 379] on select "Cane Creek Kitsuma Air + Helm MKII 140 + SRAM GX Cane Creek Kitsuma Air + Helm …" at bounding box center [767, 378] width 215 height 37
click at [660, 360] on select "Cane Creek Kitsuma Air + Helm MKII 140 + SRAM GX Cane Creek Kitsuma Air + Helm …" at bounding box center [767, 378] width 215 height 37
click at [779, 383] on select "Cane Creek Kitsuma Air + Helm MKII 140 + SRAM GX Cane Creek Kitsuma Air + Helm …" at bounding box center [767, 378] width 215 height 37
click at [660, 360] on select "Cane Creek Kitsuma Air + Helm MKII 140 + SRAM GX Cane Creek Kitsuma Air + Helm …" at bounding box center [767, 378] width 215 height 37
click at [807, 380] on select "Cane Creek Kitsuma Air + Helm MKII 140 + SRAM GX Cane Creek Kitsuma Air + Helm …" at bounding box center [767, 378] width 215 height 37
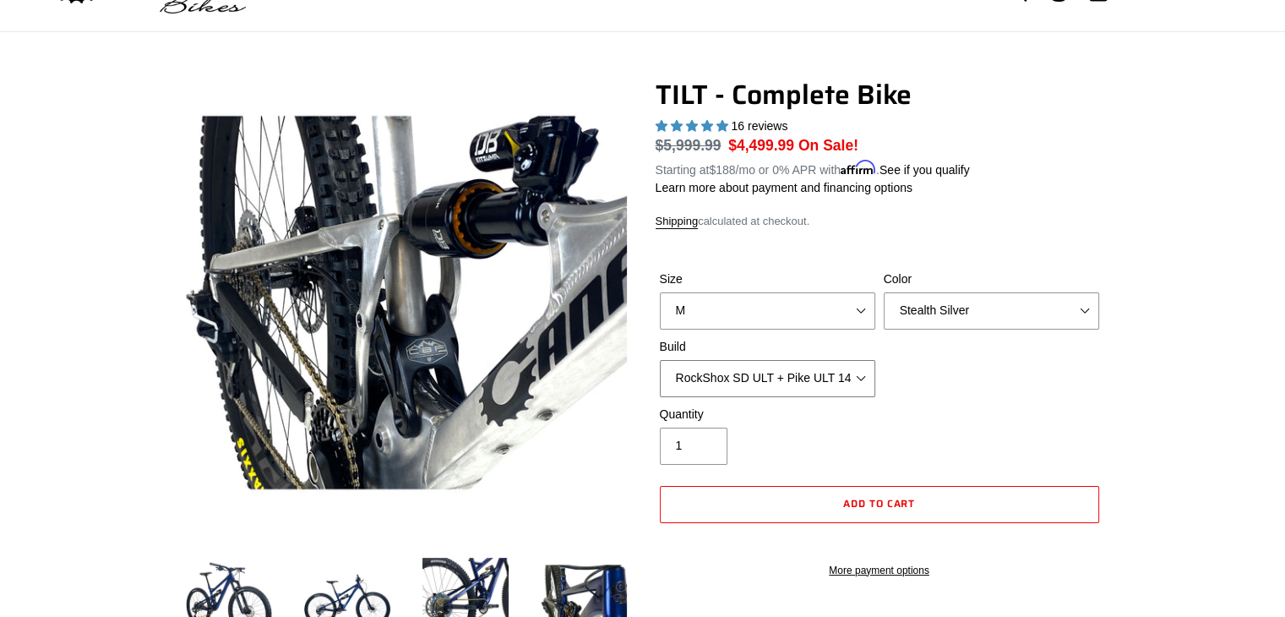
select select "Cane Creek Kitsuma Air + Helm MKII 140 + SRAM XO1"
click at [660, 360] on select "Cane Creek Kitsuma Air + Helm MKII 140 + SRAM GX Cane Creek Kitsuma Air + Helm …" at bounding box center [767, 378] width 215 height 37
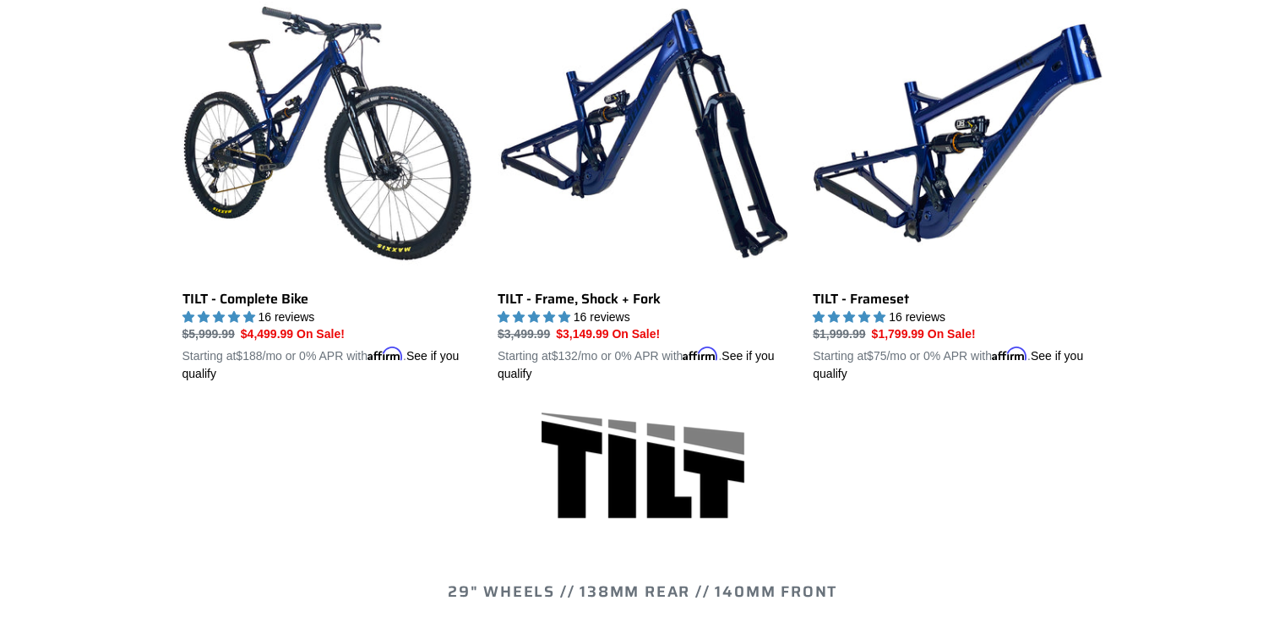
scroll to position [422, 0]
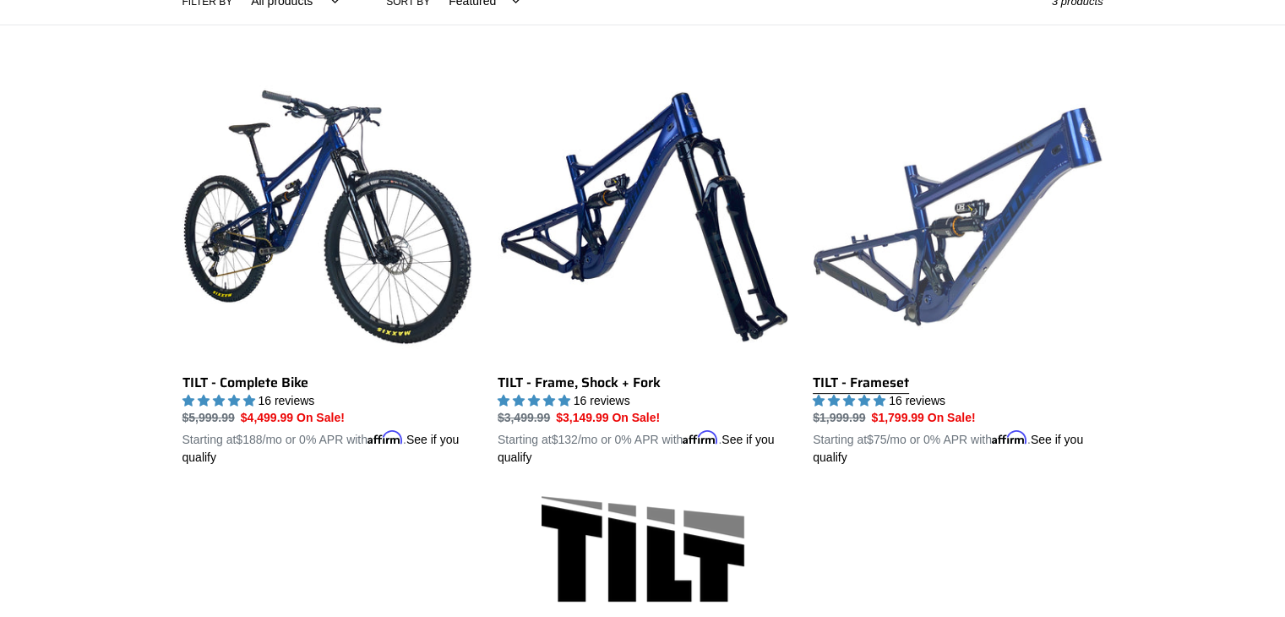
click at [936, 238] on link "TILT - Frameset" at bounding box center [958, 269] width 290 height 395
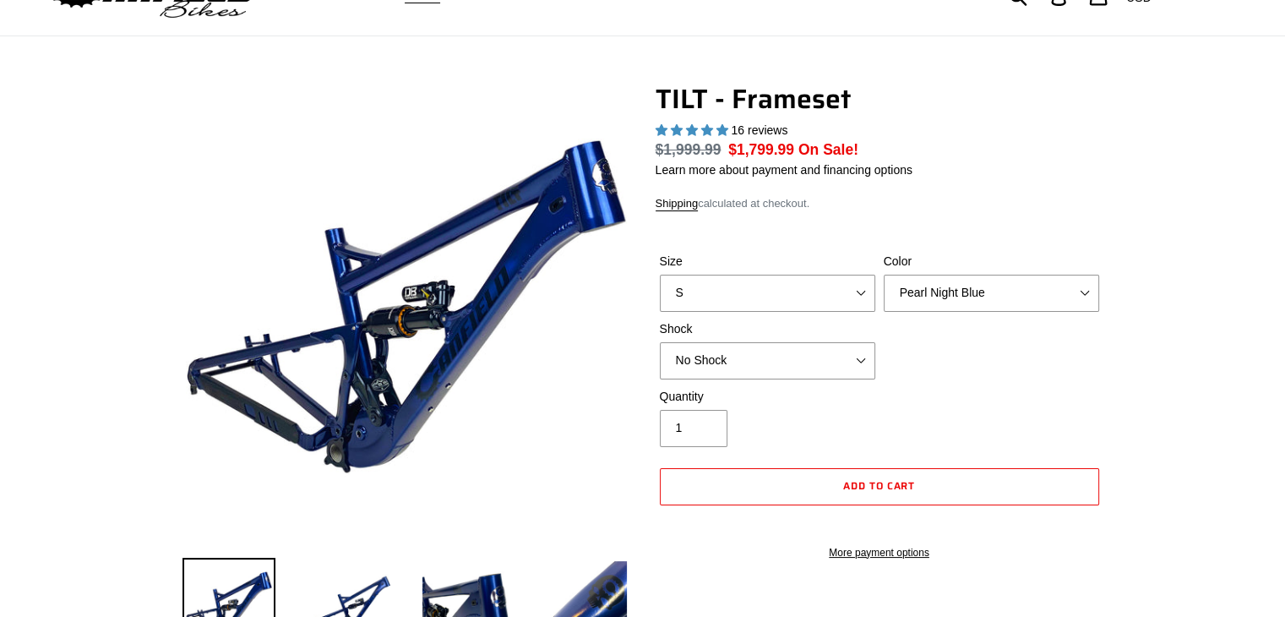
select select "highest-rating"
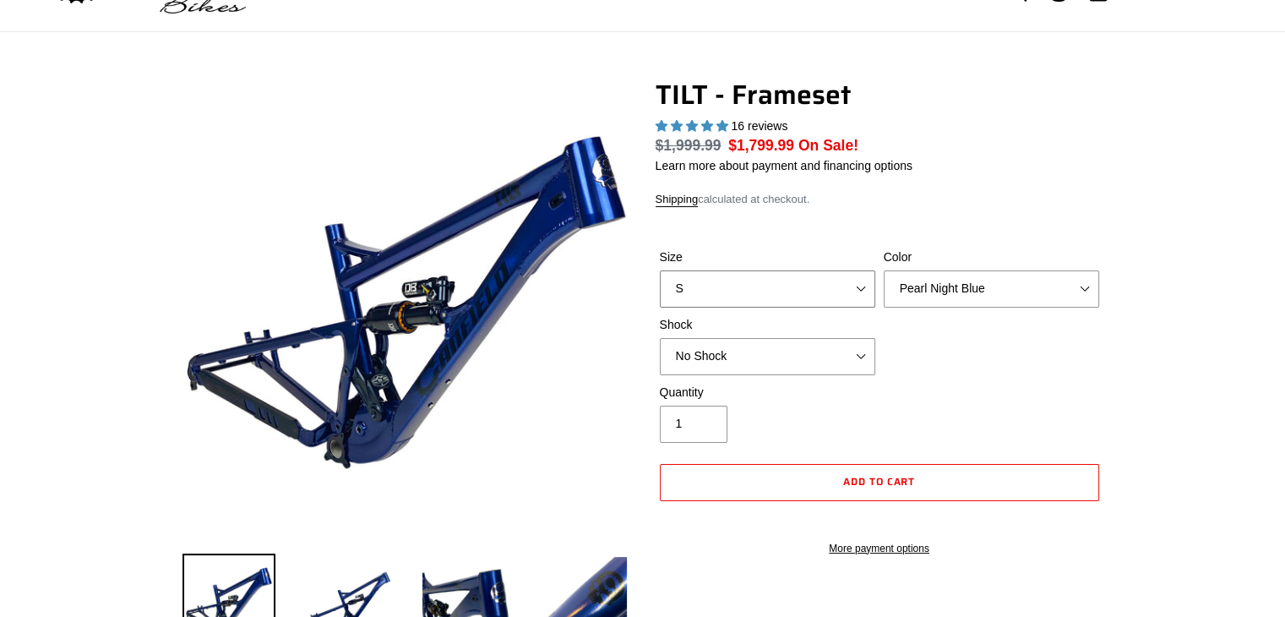
click at [811, 293] on select "S M L XL" at bounding box center [767, 288] width 215 height 37
select select "M"
click at [660, 270] on select "S M L XL" at bounding box center [767, 288] width 215 height 37
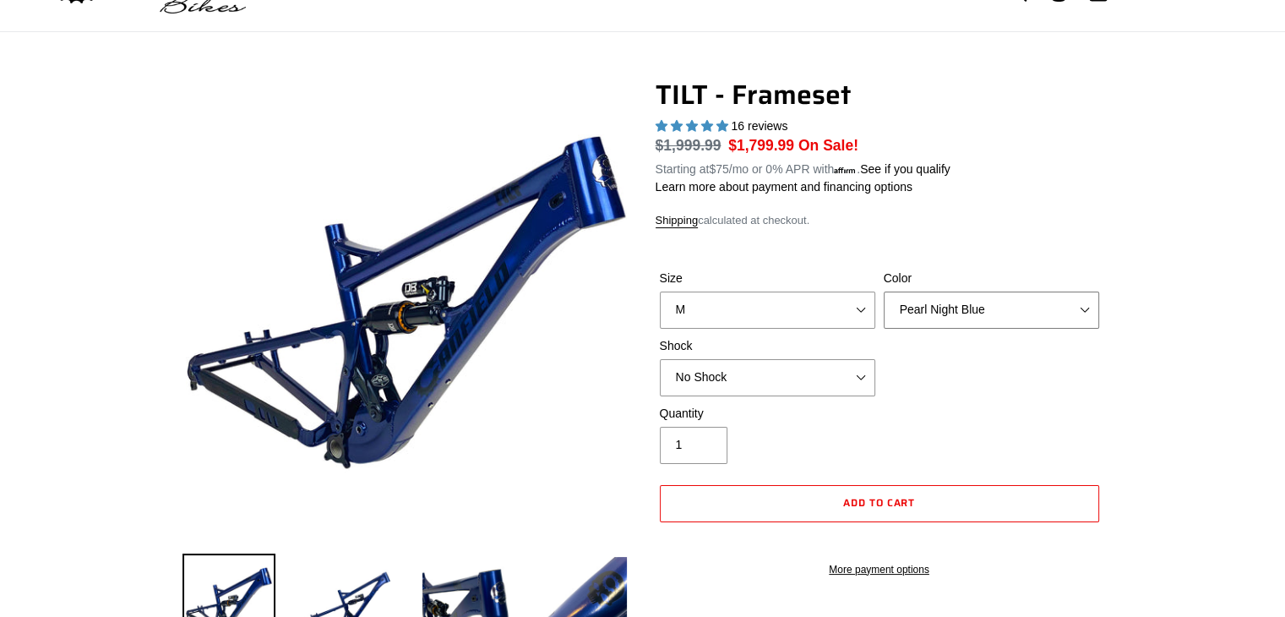
click at [1017, 293] on select "Pearl Night Blue Stealth Silver" at bounding box center [991, 310] width 215 height 37
select select "Stealth Silver"
click at [884, 292] on select "Pearl Night Blue Stealth Silver" at bounding box center [991, 310] width 215 height 37
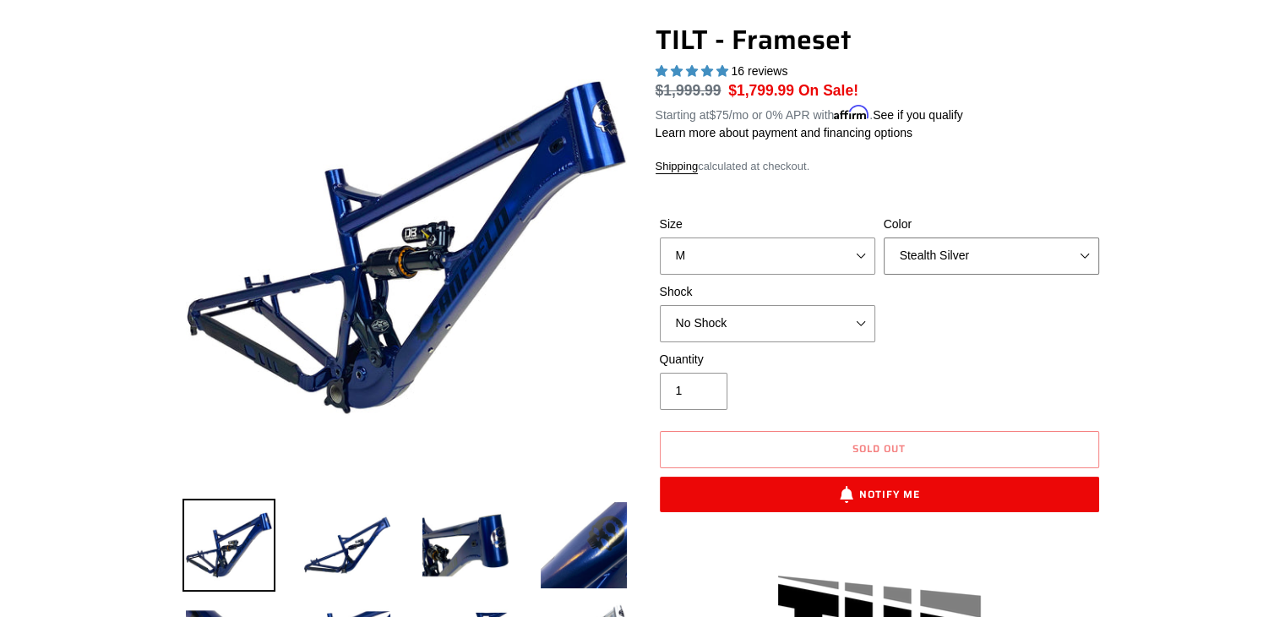
scroll to position [169, 0]
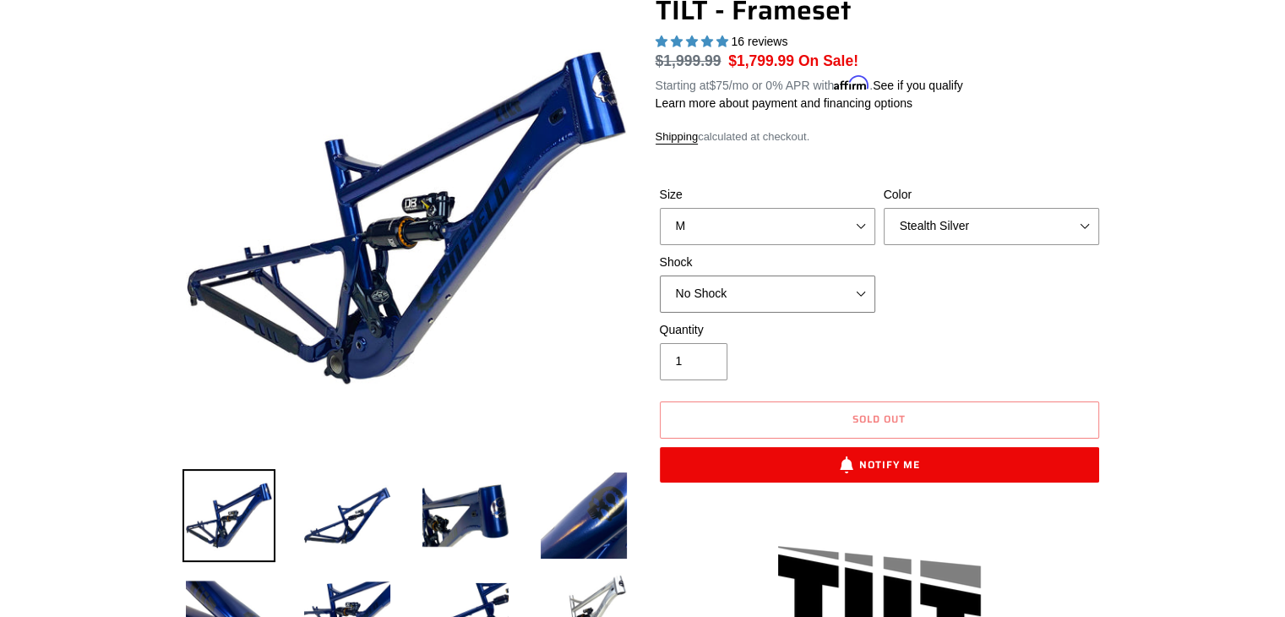
click at [833, 301] on select "No Shock Cane Creek DB Kitsuma Air RockShox Deluxe Ultimate Fox FLOAT X EXT Sto…" at bounding box center [767, 293] width 215 height 37
click at [660, 275] on select "No Shock Cane Creek DB Kitsuma Air RockShox Deluxe Ultimate Fox FLOAT X EXT Sto…" at bounding box center [767, 293] width 215 height 37
click at [800, 286] on select "No Shock Cane Creek DB Kitsuma Air RockShox Deluxe Ultimate Fox FLOAT X EXT Sto…" at bounding box center [767, 293] width 215 height 37
click at [660, 275] on select "No Shock Cane Creek DB Kitsuma Air RockShox Deluxe Ultimate Fox FLOAT X EXT Sto…" at bounding box center [767, 293] width 215 height 37
click at [782, 308] on select "No Shock Cane Creek DB Kitsuma Air RockShox Deluxe Ultimate Fox FLOAT X EXT Sto…" at bounding box center [767, 293] width 215 height 37
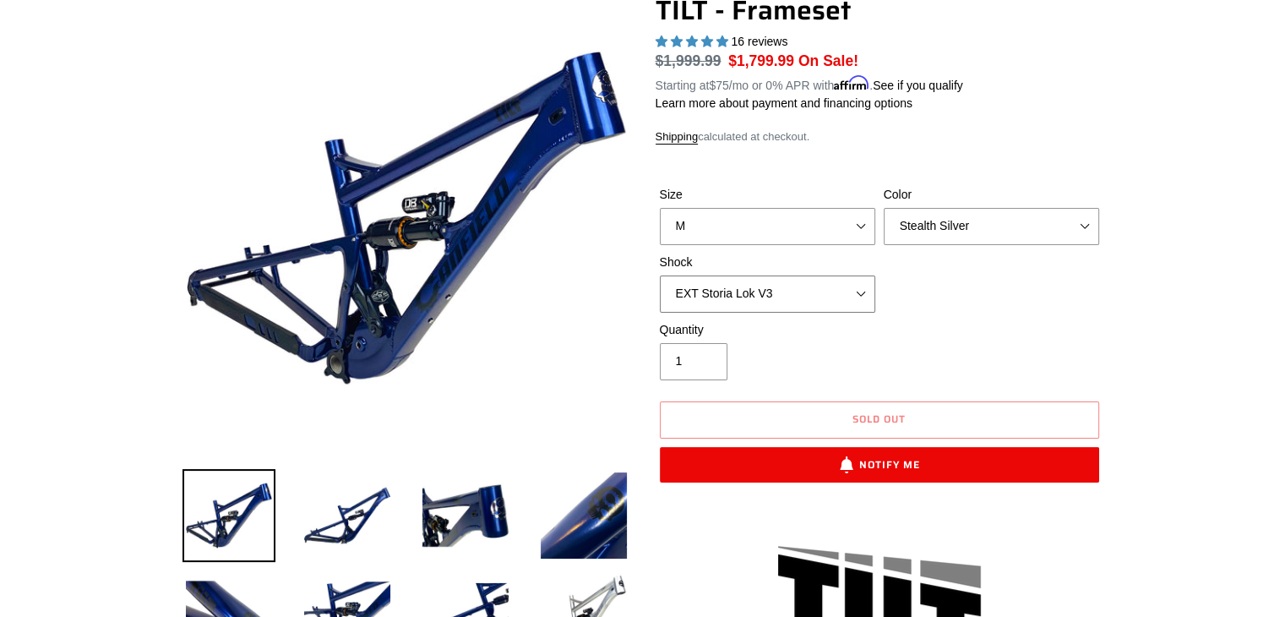
click at [660, 275] on select "No Shock Cane Creek DB Kitsuma Air RockShox Deluxe Ultimate Fox FLOAT X EXT Sto…" at bounding box center [767, 293] width 215 height 37
click at [793, 288] on select "No Shock Cane Creek DB Kitsuma Air RockShox Deluxe Ultimate Fox FLOAT X EXT Sto…" at bounding box center [767, 293] width 215 height 37
click at [660, 275] on select "No Shock Cane Creek DB Kitsuma Air RockShox Deluxe Ultimate Fox FLOAT X EXT Sto…" at bounding box center [767, 293] width 215 height 37
click at [771, 307] on select "No Shock Cane Creek DB Kitsuma Air RockShox Deluxe Ultimate Fox FLOAT X EXT Sto…" at bounding box center [767, 293] width 215 height 37
select select "No Shock"
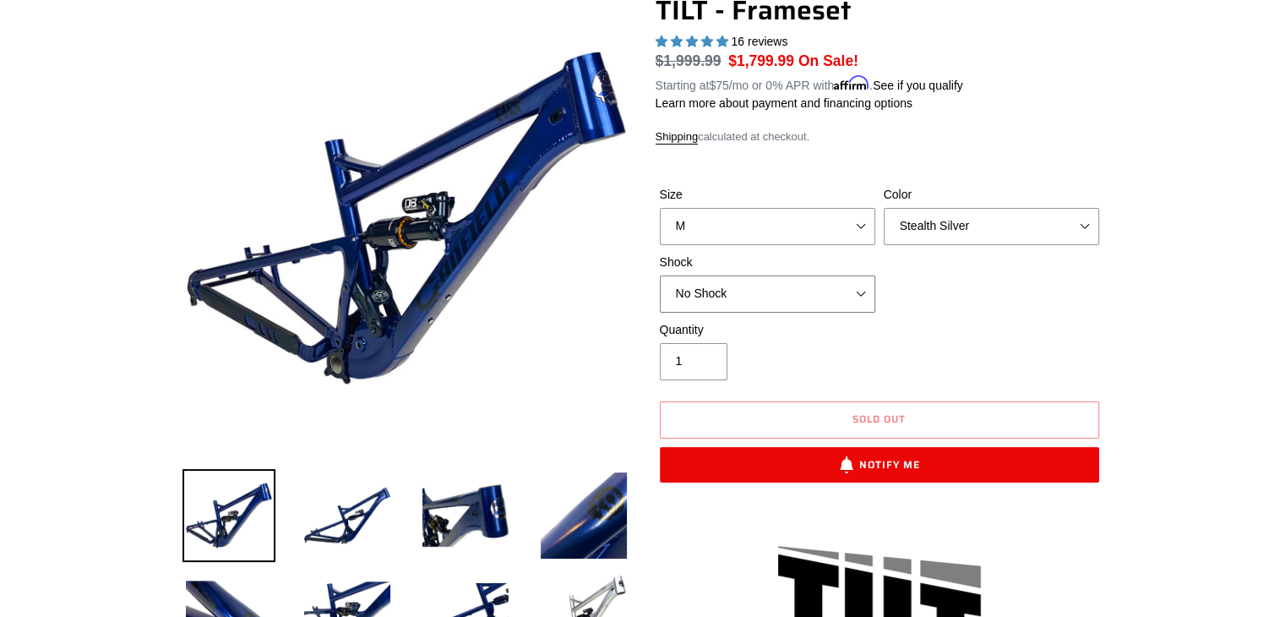
click at [660, 275] on select "No Shock Cane Creek DB Kitsuma Air RockShox Deluxe Ultimate Fox FLOAT X EXT Sto…" at bounding box center [767, 293] width 215 height 37
click at [1016, 223] on select "Pearl Night Blue Stealth Silver" at bounding box center [991, 226] width 215 height 37
select select "Pearl Night Blue"
click at [884, 208] on select "Pearl Night Blue Stealth Silver" at bounding box center [991, 226] width 215 height 37
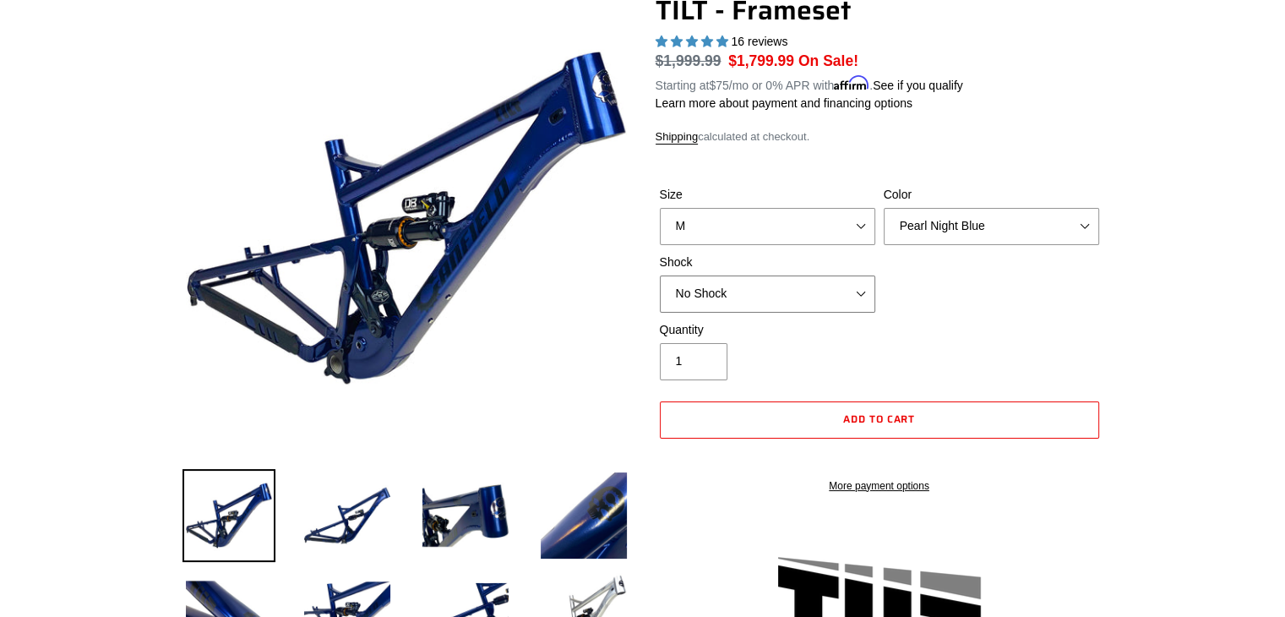
click at [823, 288] on select "No Shock Cane Creek DB Kitsuma Air RockShox Deluxe Ultimate Fox FLOAT X EXT Sto…" at bounding box center [767, 293] width 215 height 37
click at [660, 275] on select "No Shock Cane Creek DB Kitsuma Air RockShox Deluxe Ultimate Fox FLOAT X EXT Sto…" at bounding box center [767, 293] width 215 height 37
click at [794, 292] on select "No Shock Cane Creek DB Kitsuma Air RockShox Deluxe Ultimate Fox FLOAT X EXT Sto…" at bounding box center [767, 293] width 215 height 37
click at [660, 275] on select "No Shock Cane Creek DB Kitsuma Air RockShox Deluxe Ultimate Fox FLOAT X EXT Sto…" at bounding box center [767, 293] width 215 height 37
click at [793, 289] on select "No Shock Cane Creek DB Kitsuma Air RockShox Deluxe Ultimate Fox FLOAT X EXT Sto…" at bounding box center [767, 293] width 215 height 37
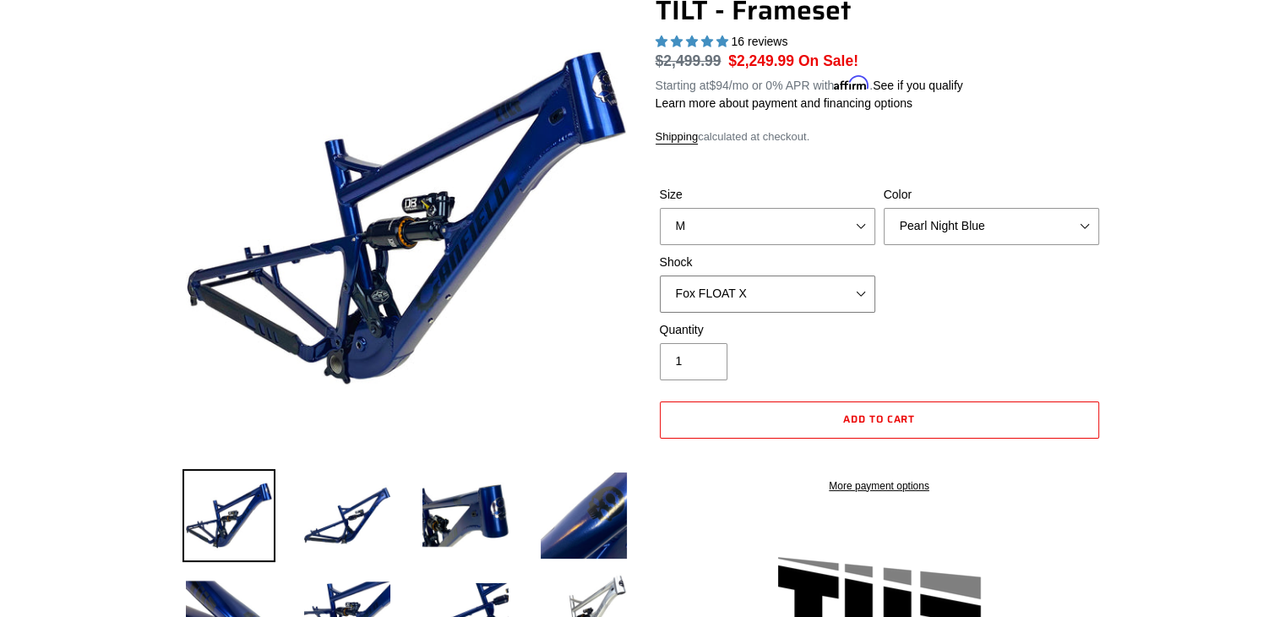
click at [660, 275] on select "No Shock Cane Creek DB Kitsuma Air RockShox Deluxe Ultimate Fox FLOAT X EXT Sto…" at bounding box center [767, 293] width 215 height 37
click at [808, 298] on select "No Shock Cane Creek DB Kitsuma Air RockShox Deluxe Ultimate Fox FLOAT X EXT Sto…" at bounding box center [767, 293] width 215 height 37
select select "EXT Storia Lok V3"
click at [660, 275] on select "No Shock Cane Creek DB Kitsuma Air RockShox Deluxe Ultimate Fox FLOAT X EXT Sto…" at bounding box center [767, 293] width 215 height 37
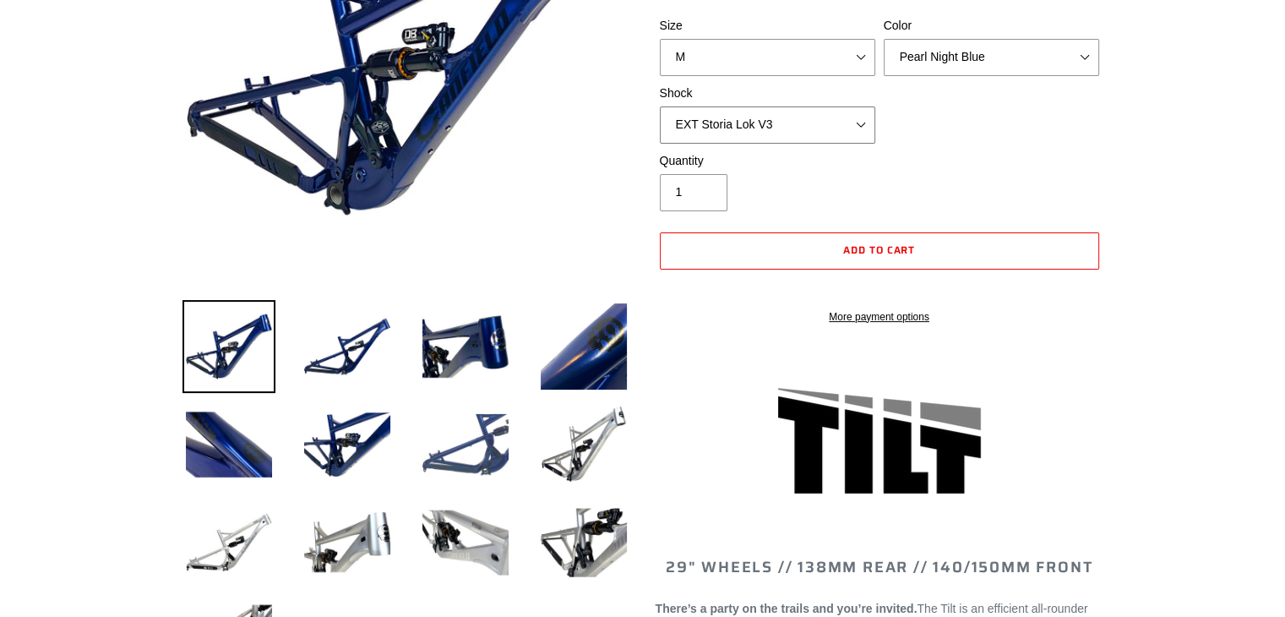
scroll to position [422, 0]
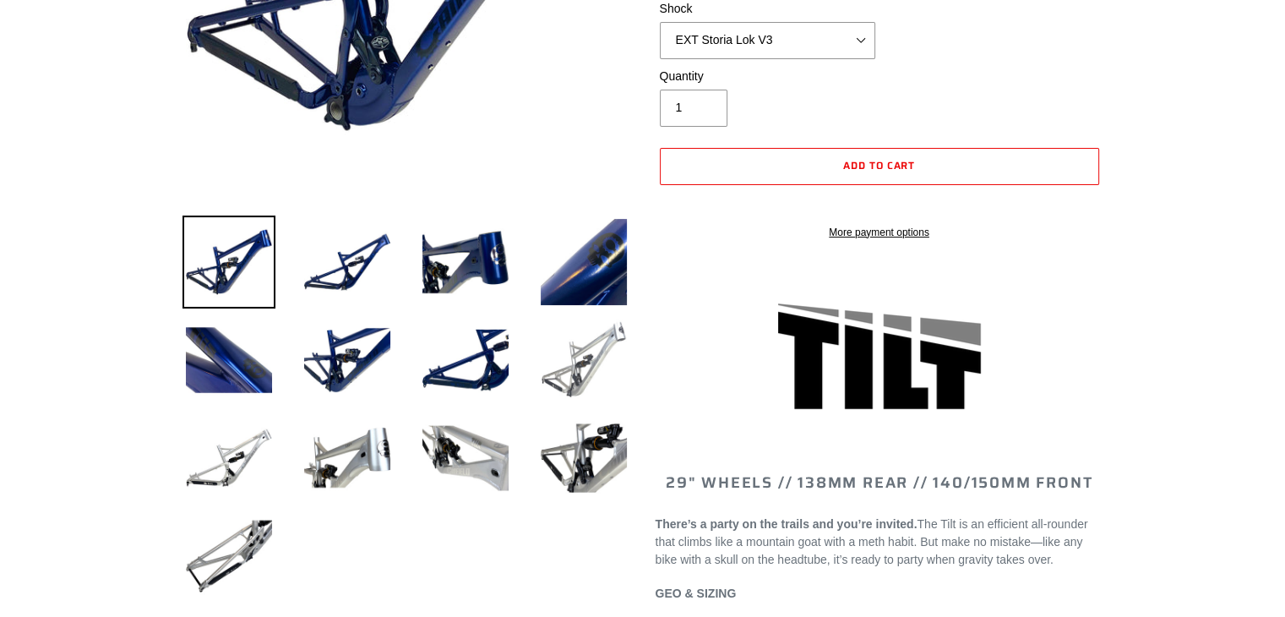
click at [580, 382] on img at bounding box center [583, 359] width 93 height 93
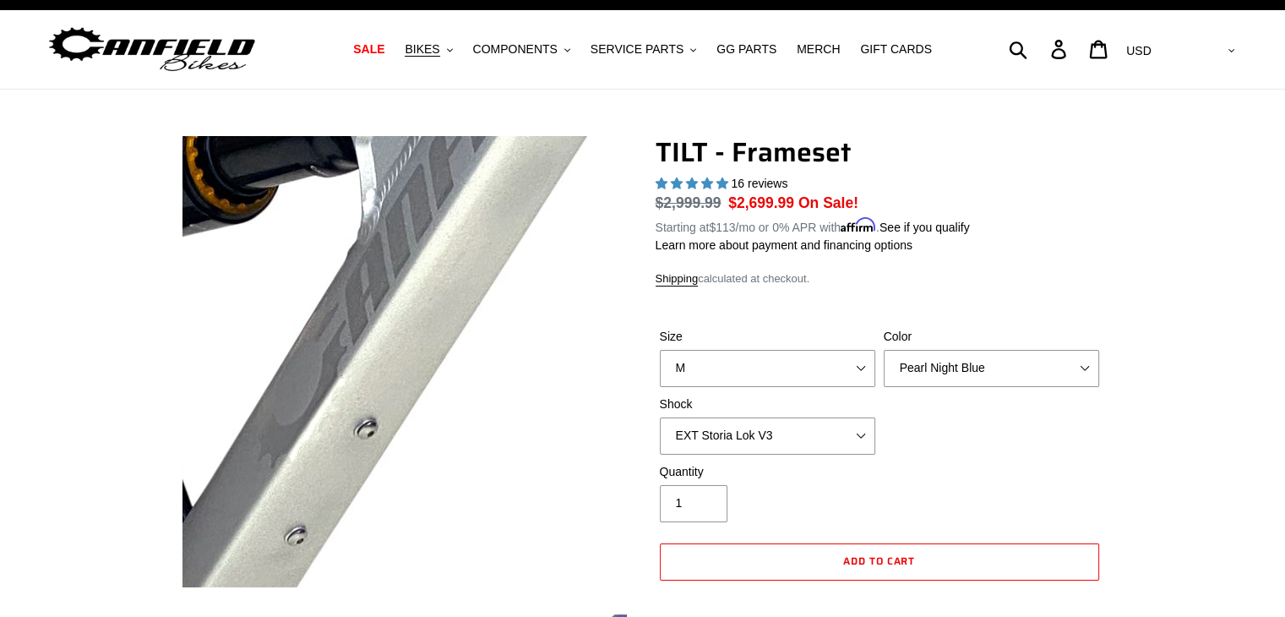
scroll to position [0, 0]
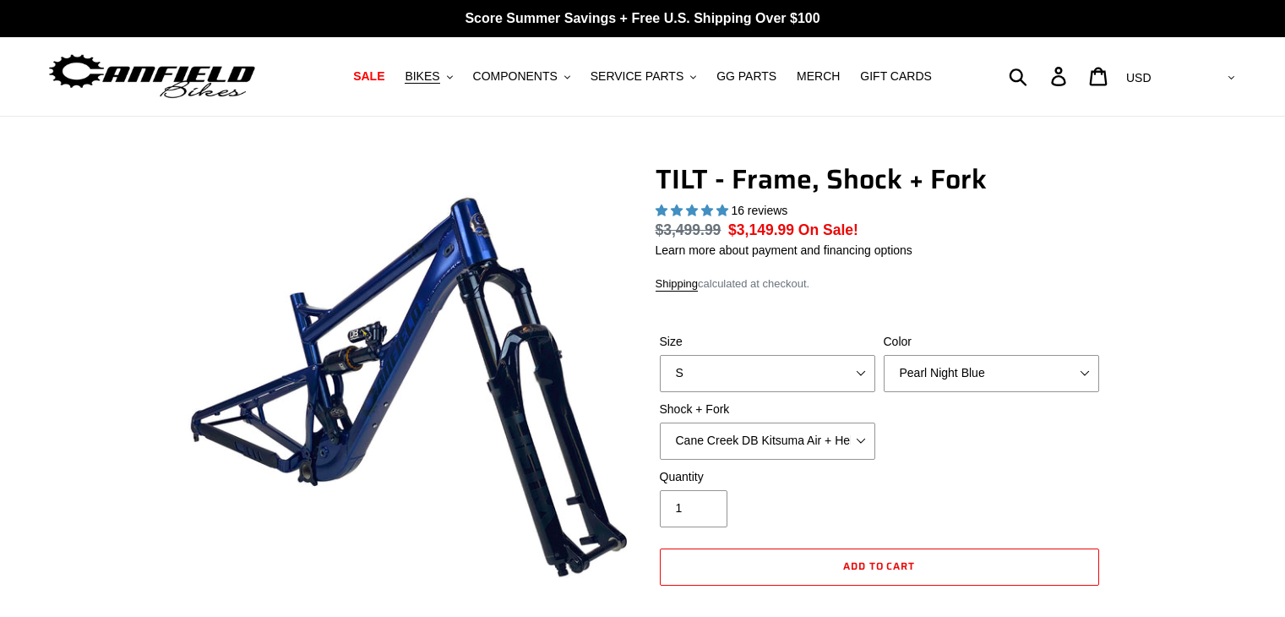
select select "highest-rating"
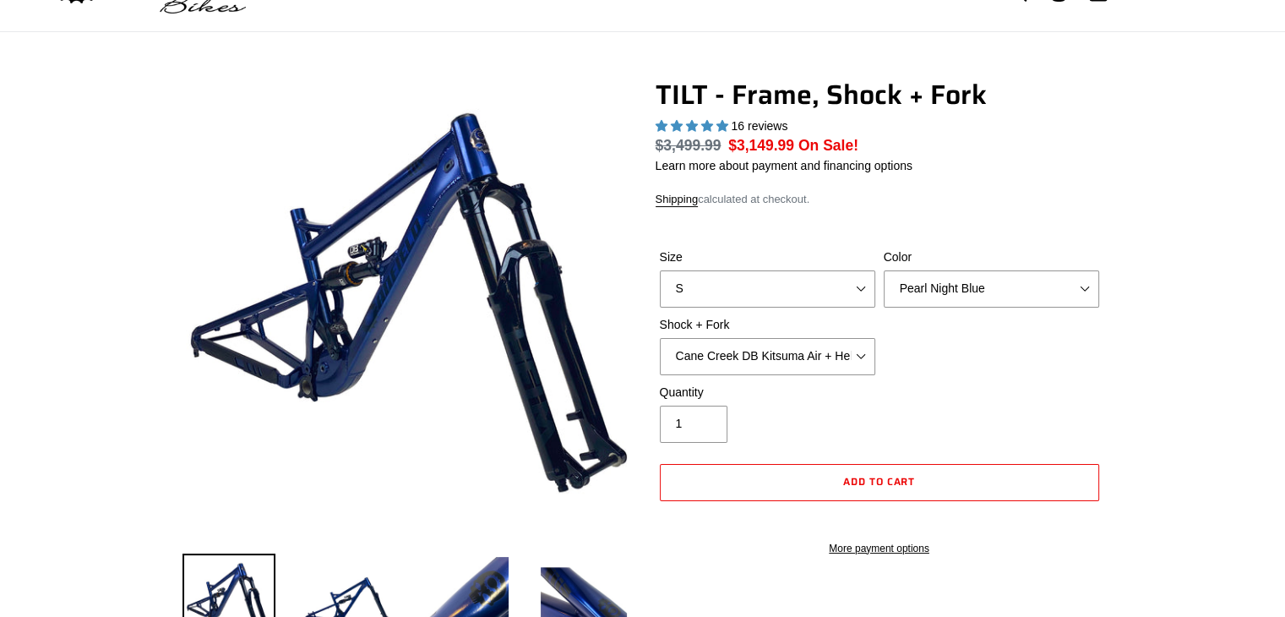
select select "M"
click at [660, 270] on select "S M L XL" at bounding box center [767, 288] width 215 height 37
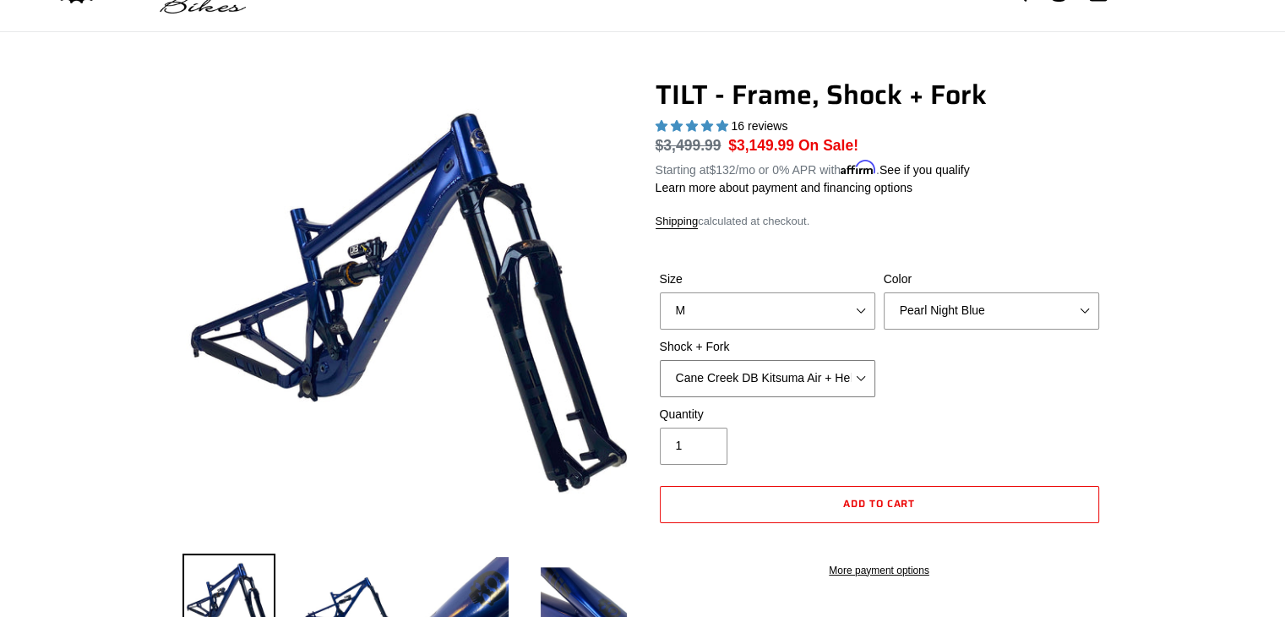
click at [760, 384] on select "Cane Creek DB Kitsuma Air + Helm MKII 140mm Cane Creek DB Kitsuma Air + Fox 36 …" at bounding box center [767, 378] width 215 height 37
select select "EXT Storia V3-S + EXT Era V2.1"
click at [660, 360] on select "Cane Creek DB Kitsuma Air + Helm MKII 140mm Cane Creek DB Kitsuma Air + Fox 36 …" at bounding box center [767, 378] width 215 height 37
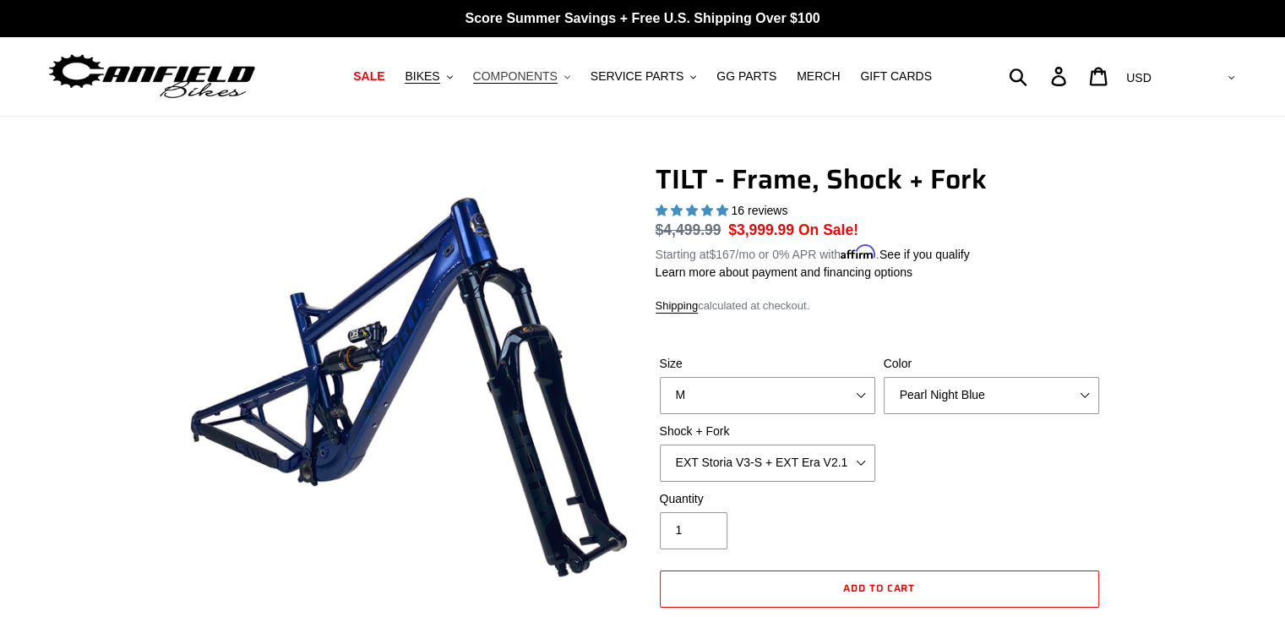
click at [553, 78] on span "COMPONENTS" at bounding box center [515, 76] width 84 height 14
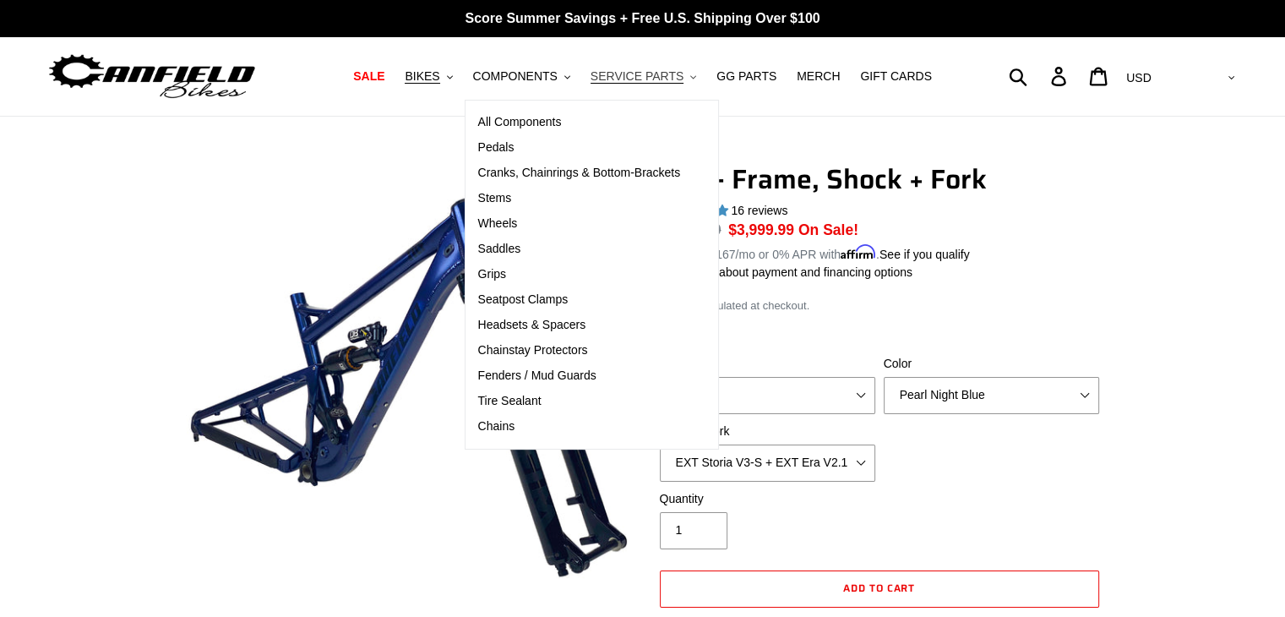
click at [669, 75] on span "SERVICE PARTS" at bounding box center [637, 76] width 93 height 14
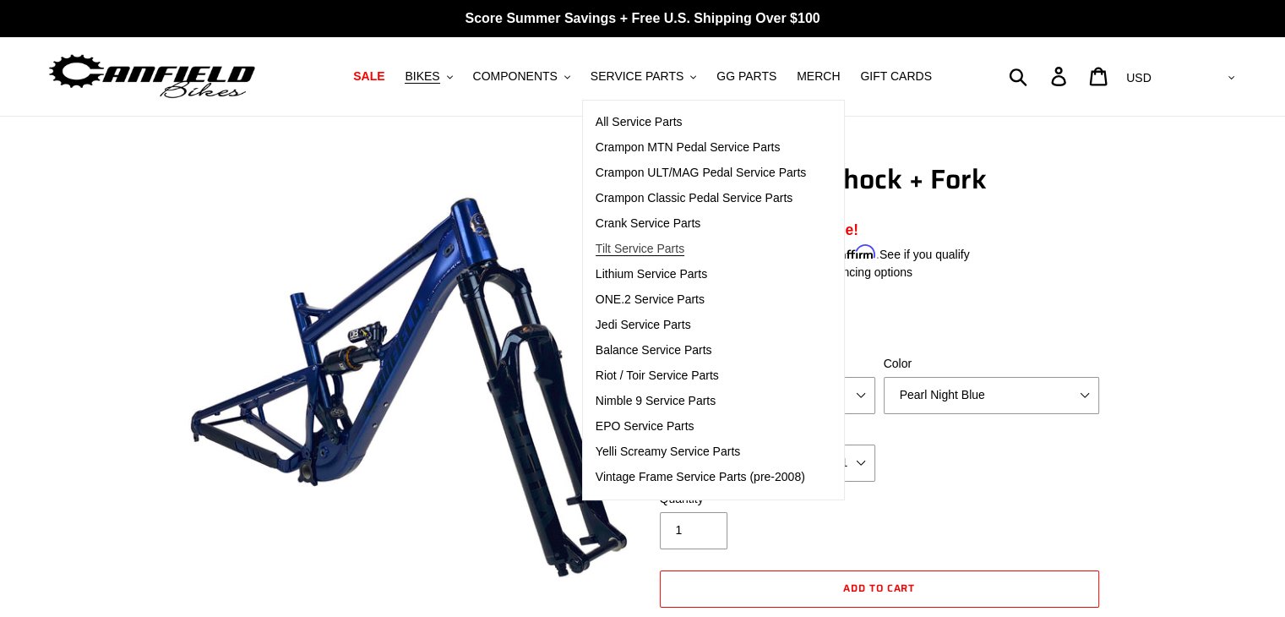
click at [676, 245] on span "Tilt Service Parts" at bounding box center [640, 249] width 89 height 14
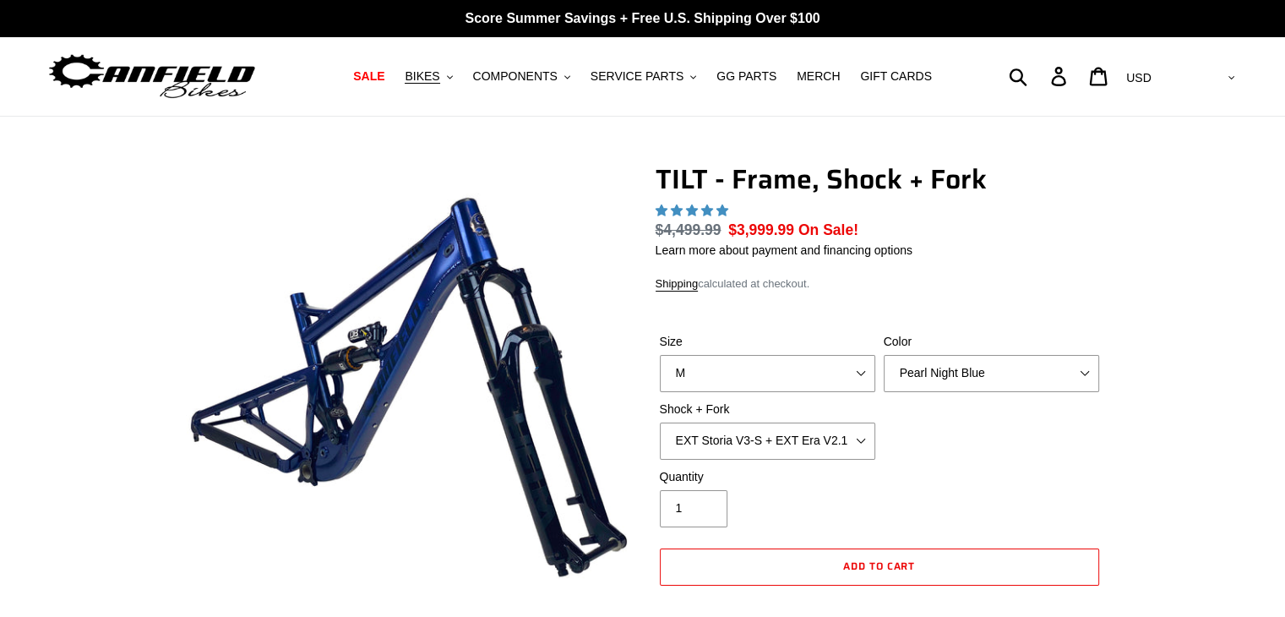
select select "highest-rating"
click at [651, 79] on span "SERVICE PARTS" at bounding box center [637, 76] width 93 height 14
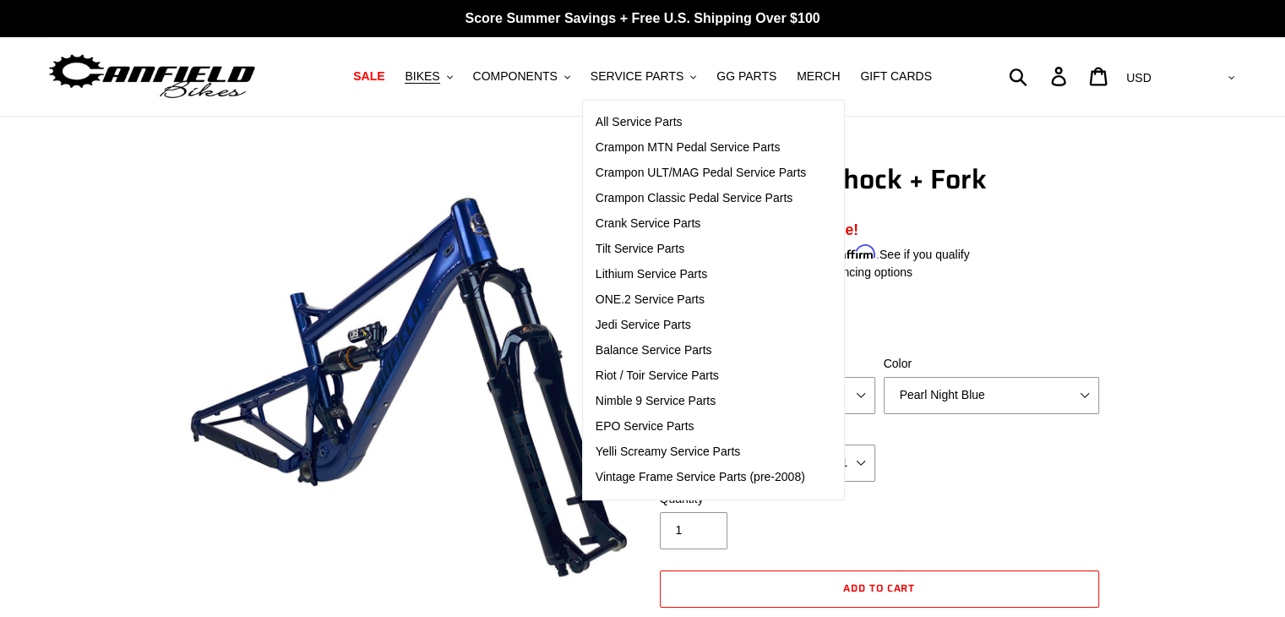
click at [557, 92] on nav "SALE BIKES .cls-1{fill:#231f20} SHOP ALL BIKES SHOP DEMO BIKES - On SALE Now! J…" at bounding box center [643, 76] width 597 height 79
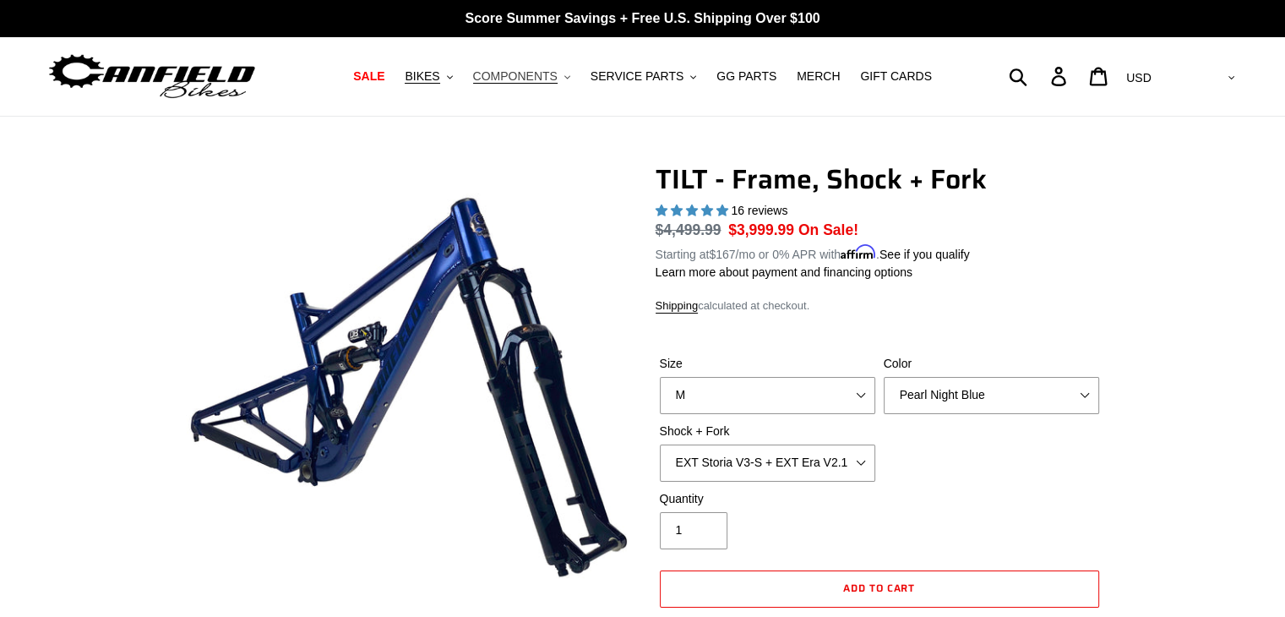
click at [554, 82] on span "COMPONENTS" at bounding box center [515, 76] width 84 height 14
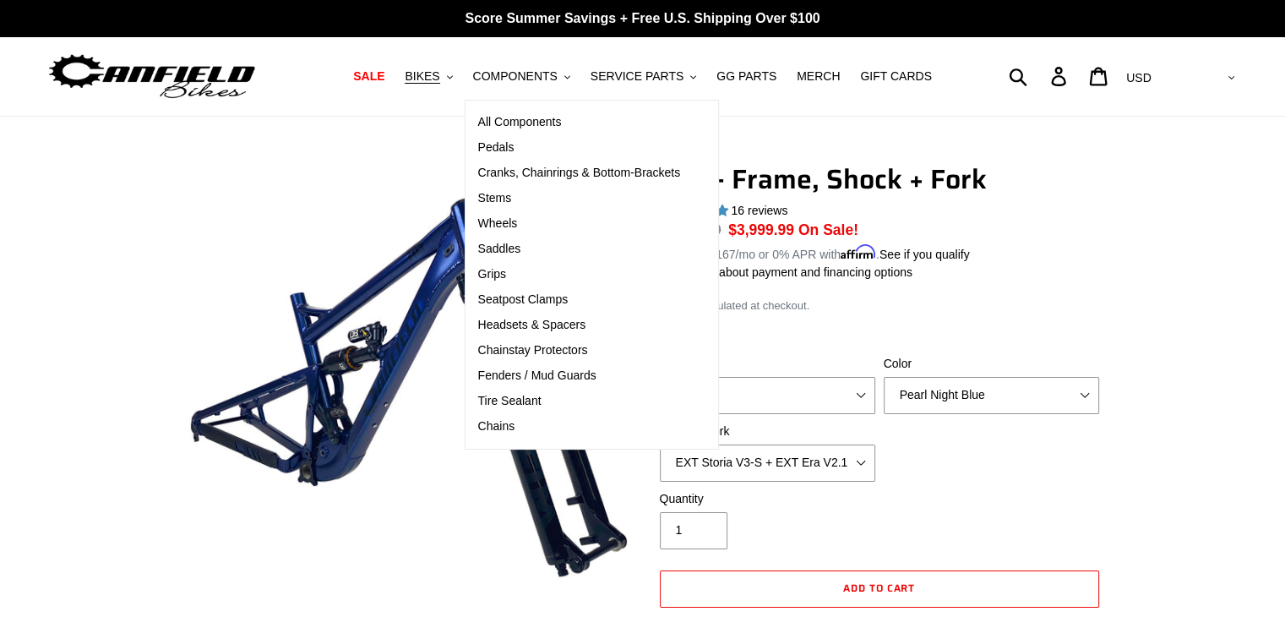
click at [1082, 286] on div "TILT - Frame, Shock + Fork 16 reviews Regular price $4,499.99 Sale price $3,999…" at bounding box center [880, 421] width 448 height 516
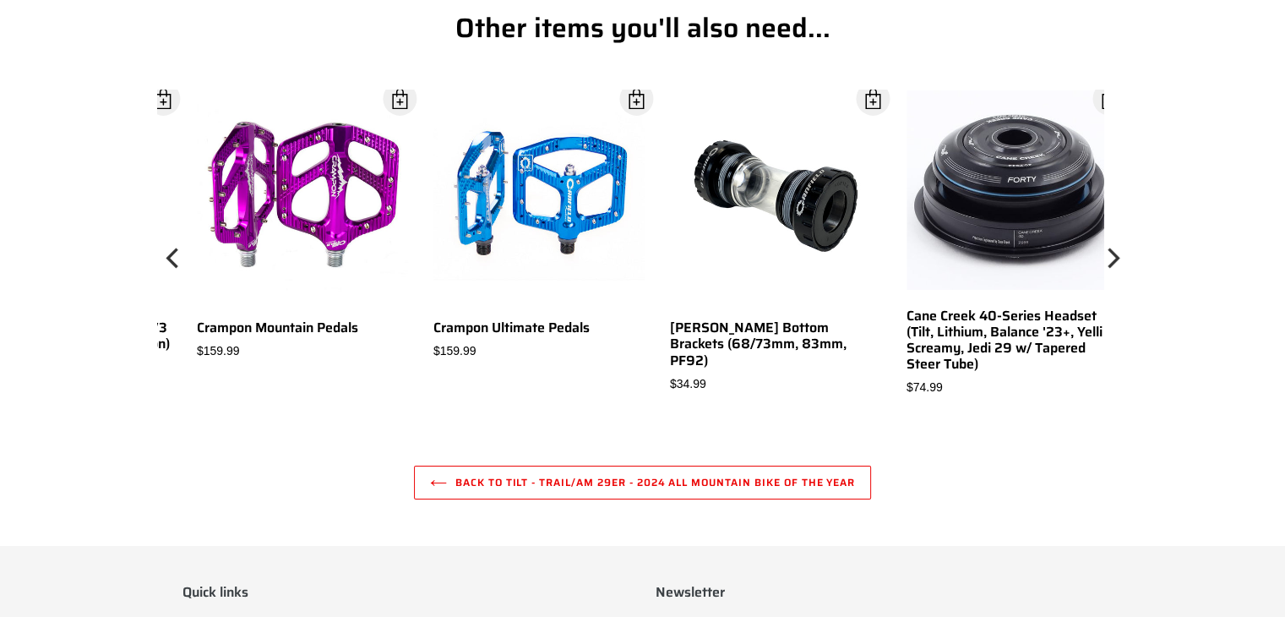
scroll to position [5792, 0]
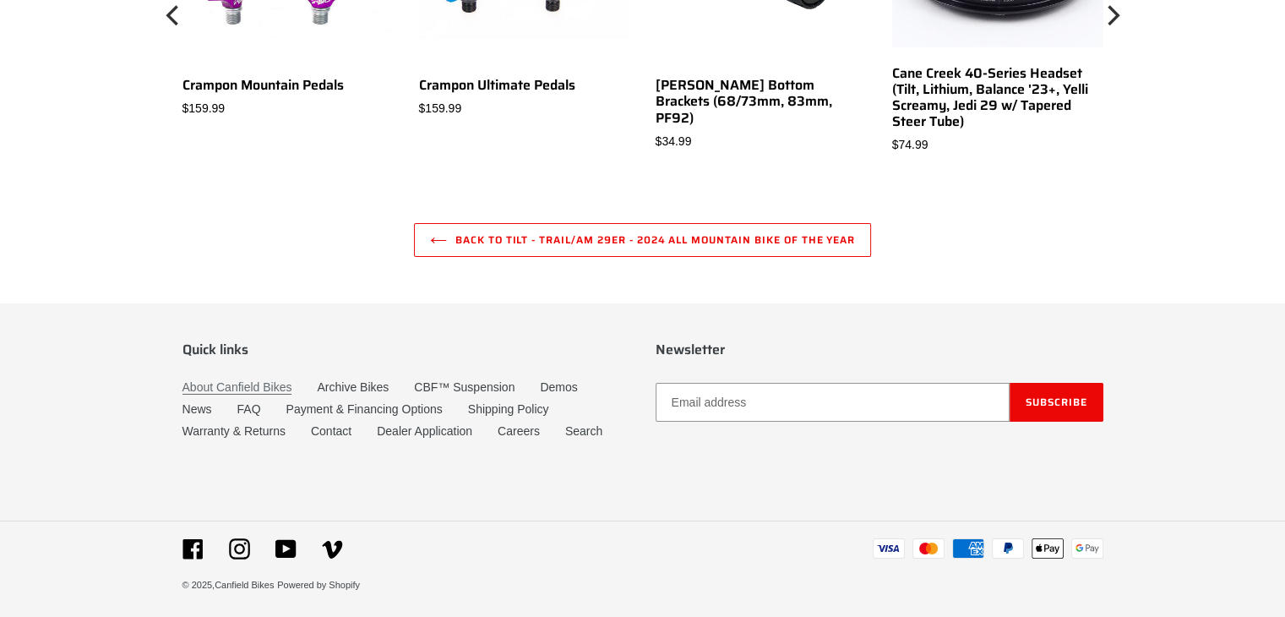
click at [241, 380] on link "About Canfield Bikes" at bounding box center [238, 387] width 110 height 14
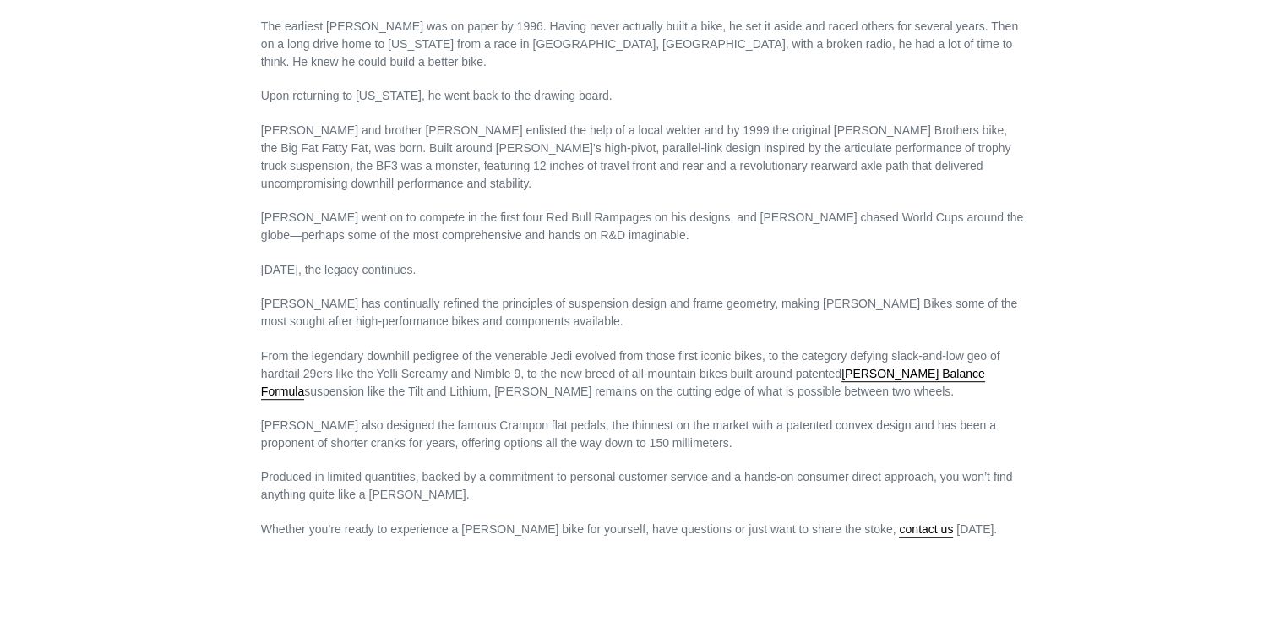
scroll to position [1186, 0]
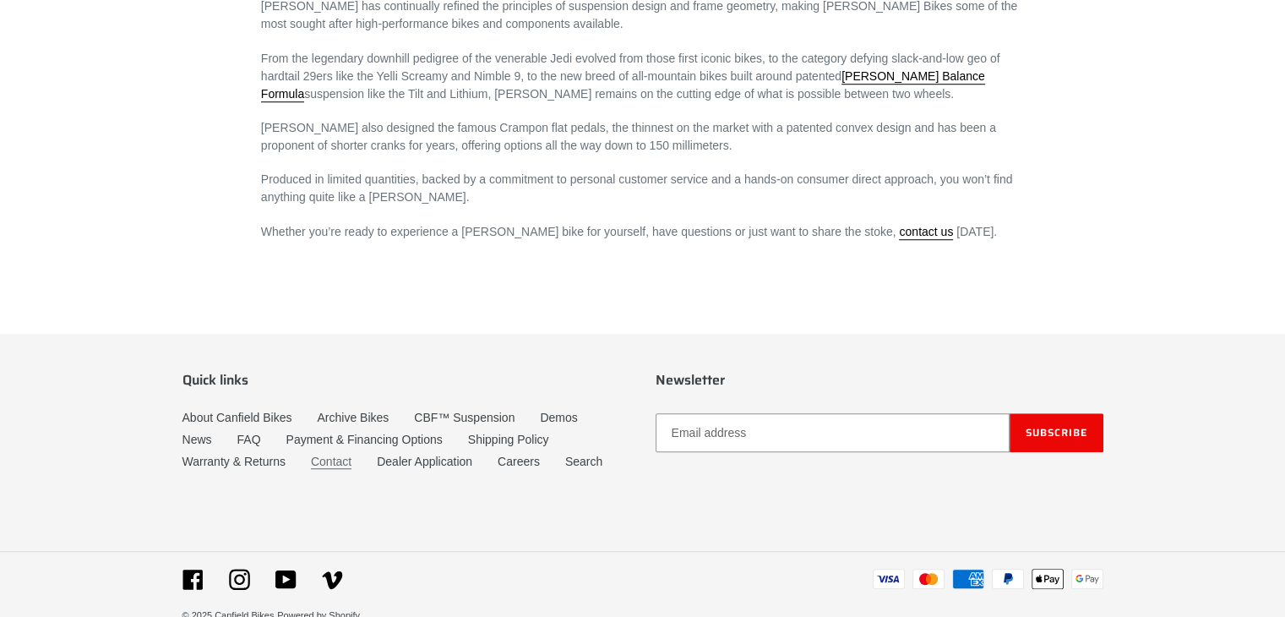
click at [335, 455] on link "Contact" at bounding box center [331, 462] width 41 height 14
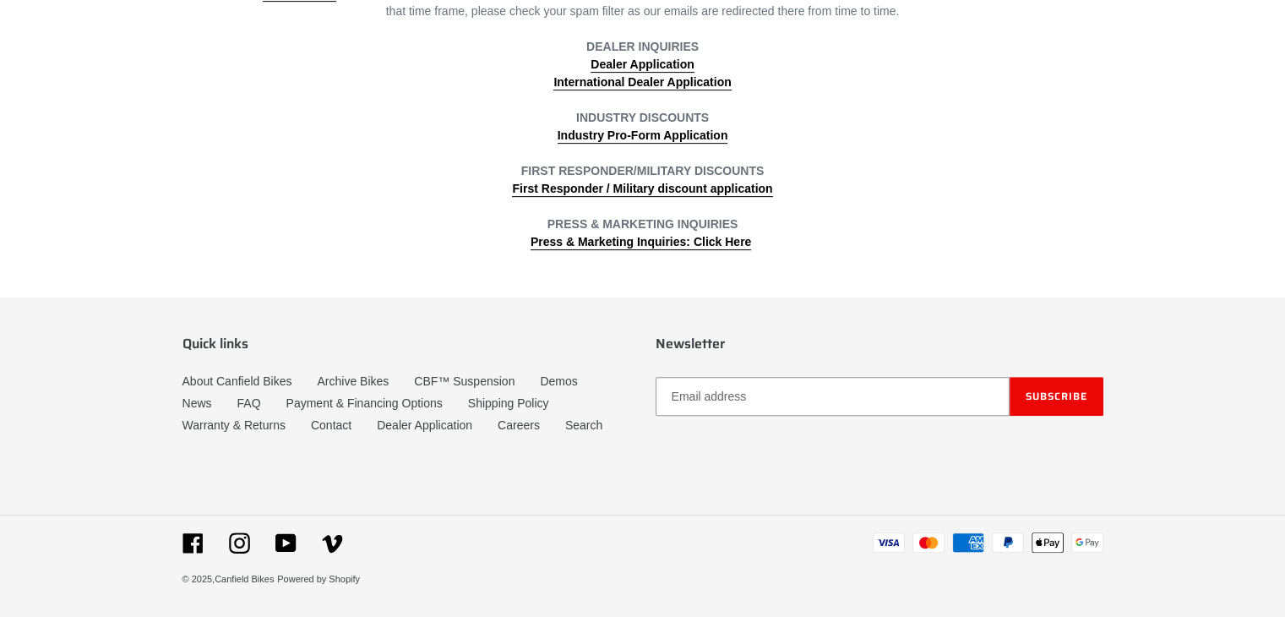
scroll to position [679, 0]
click at [253, 544] on li "Instagram" at bounding box center [239, 542] width 46 height 21
click at [250, 548] on li "Instagram" at bounding box center [239, 542] width 46 height 21
click at [247, 548] on icon at bounding box center [239, 542] width 21 height 21
